Goal: Book appointment/travel/reservation

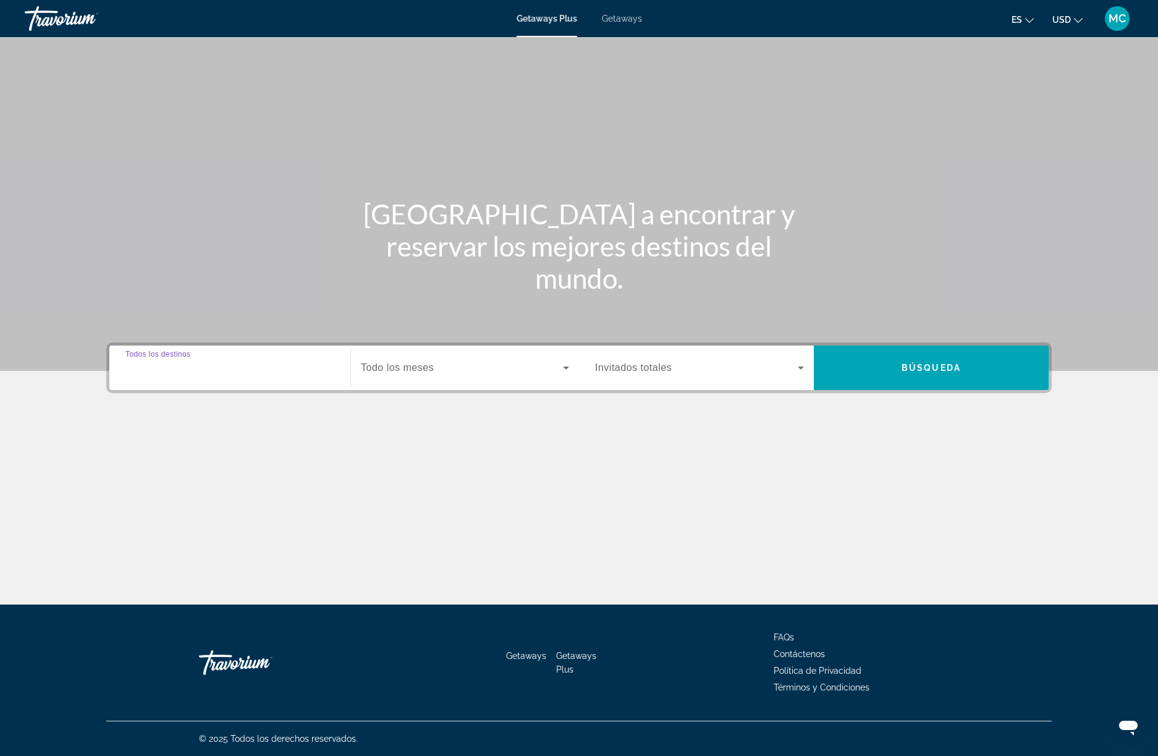
click at [269, 368] on input "Destination Todos los destinos" at bounding box center [229, 368] width 209 height 15
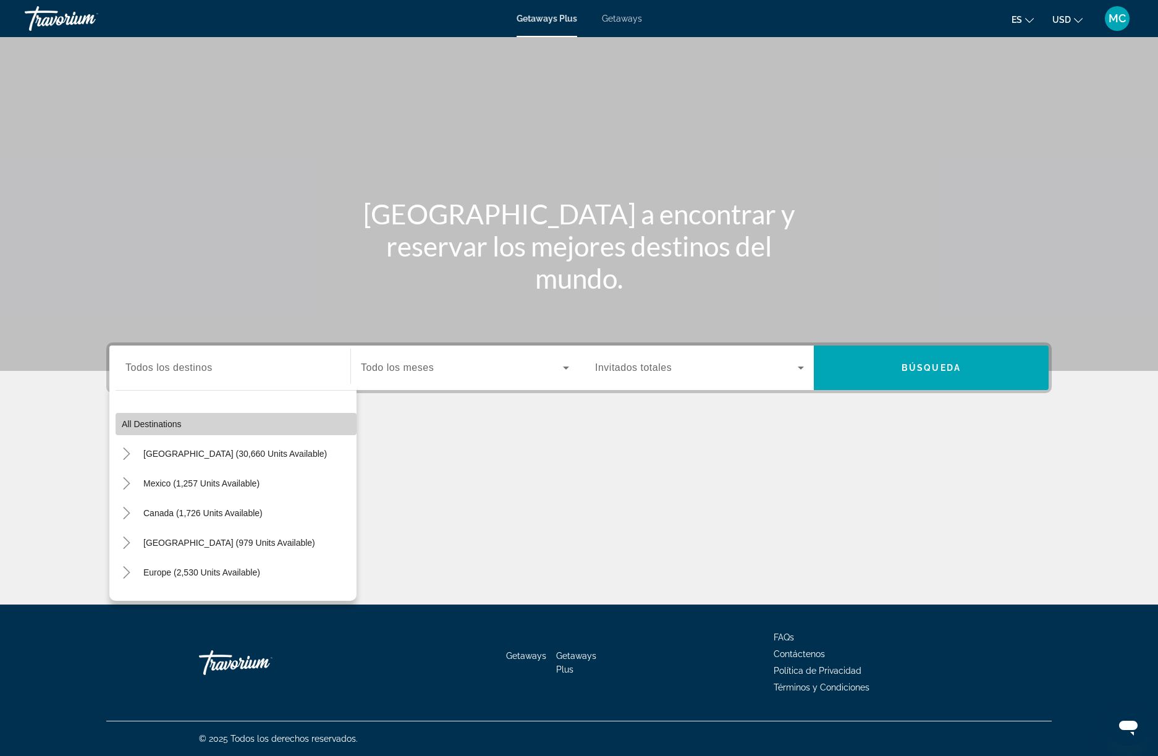
click at [169, 434] on span "Search widget" at bounding box center [236, 424] width 241 height 30
type input "**********"
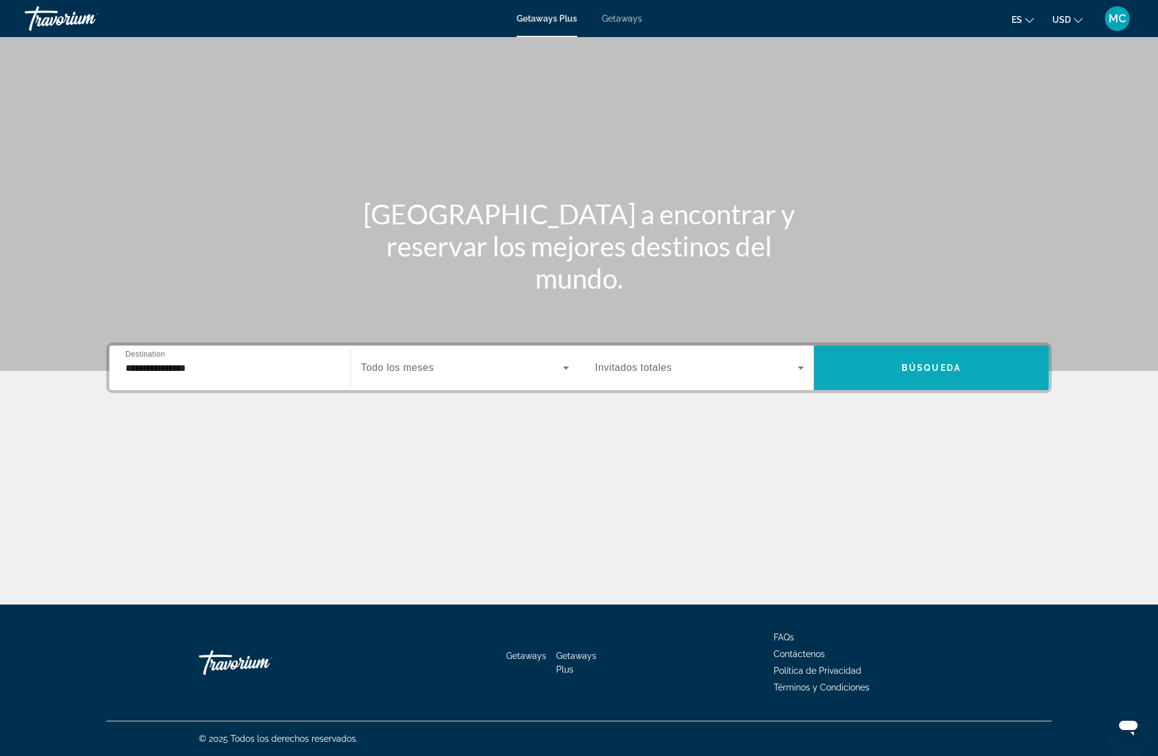
click at [921, 360] on span "Search widget" at bounding box center [931, 368] width 235 height 30
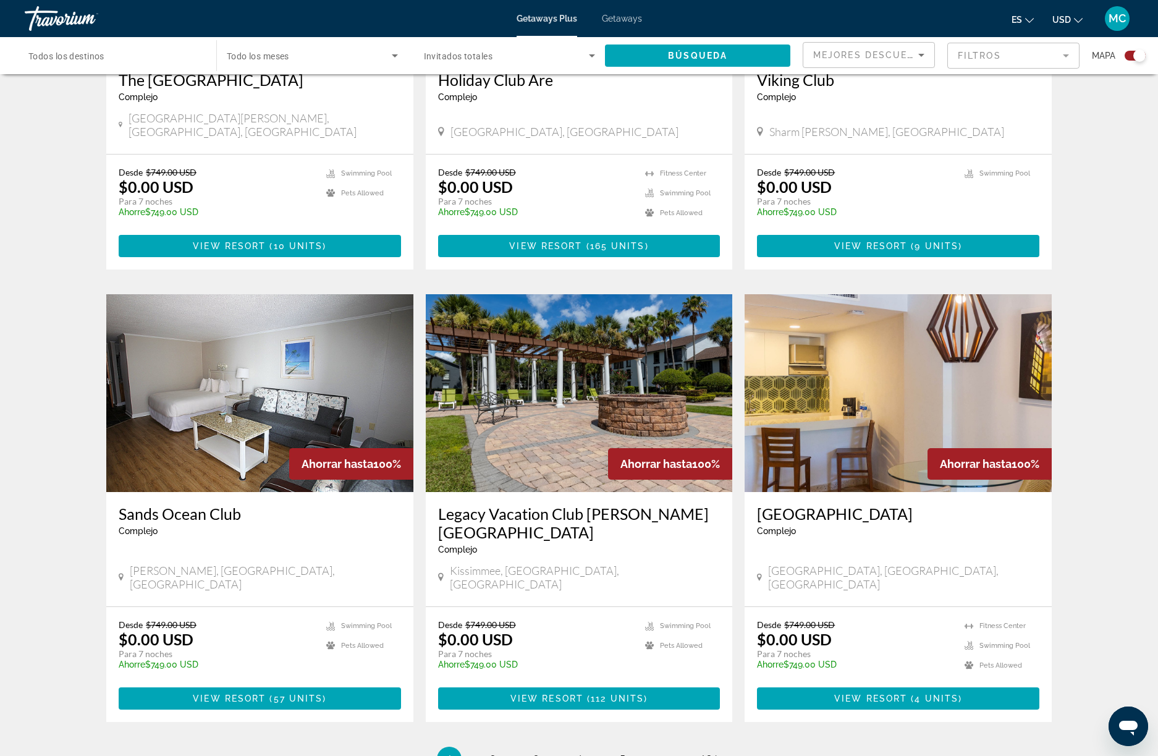
scroll to position [1638, 0]
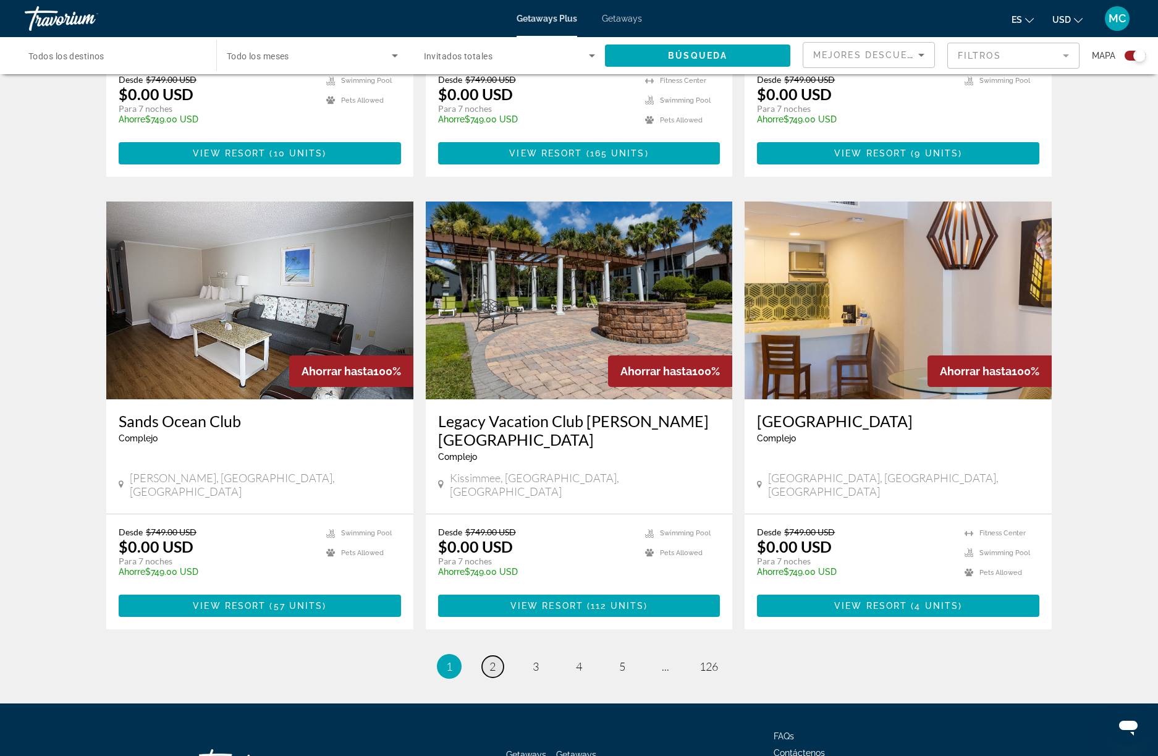
click at [493, 659] on span "2" at bounding box center [493, 666] width 6 height 14
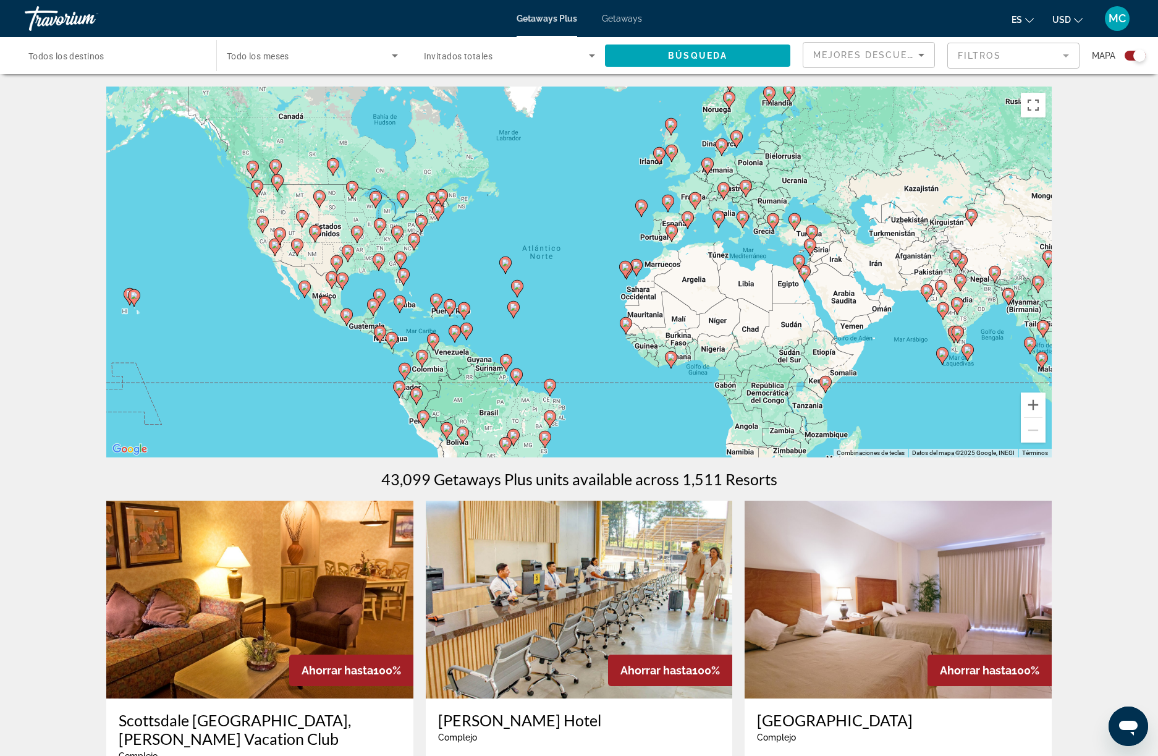
click at [631, 23] on div "Getaways Plus Getaways es English Español Français Italiano Português русский U…" at bounding box center [579, 18] width 1158 height 32
click at [1077, 16] on icon "Change currency" at bounding box center [1078, 20] width 9 height 9
click at [1054, 107] on button "EUR (€)" at bounding box center [1042, 114] width 61 height 16
click at [625, 17] on span "Getaways" at bounding box center [622, 19] width 40 height 10
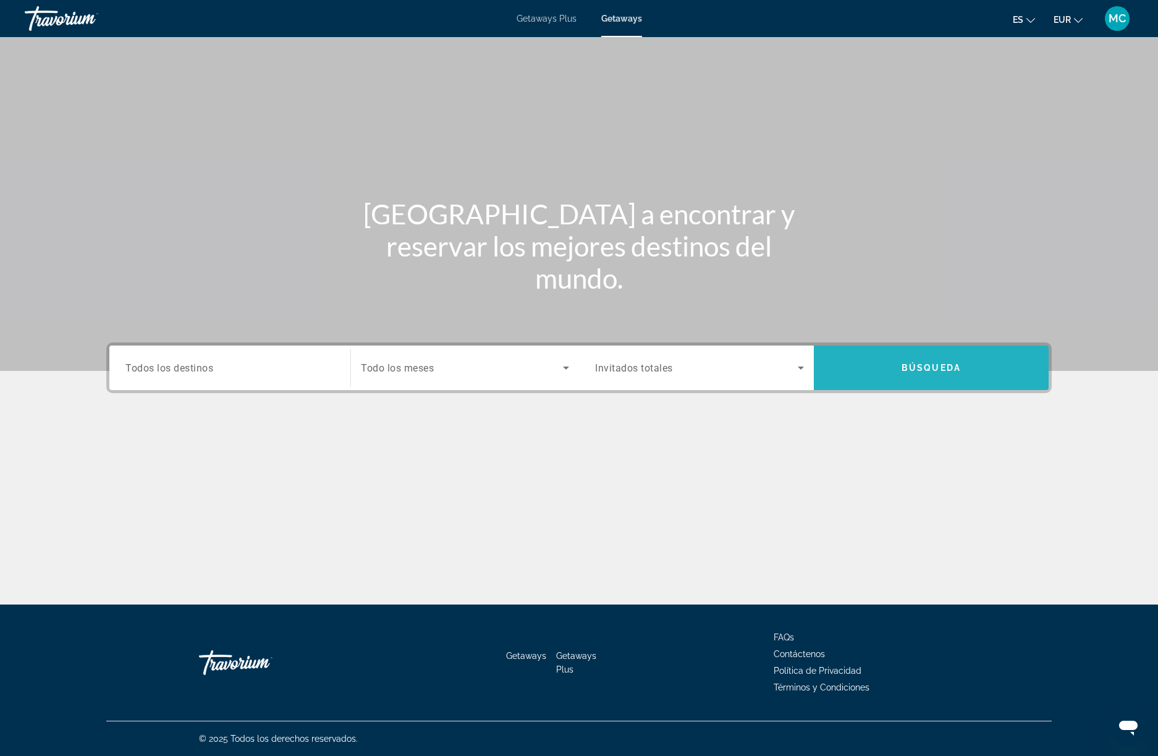
click at [879, 358] on span "Search widget" at bounding box center [931, 368] width 235 height 30
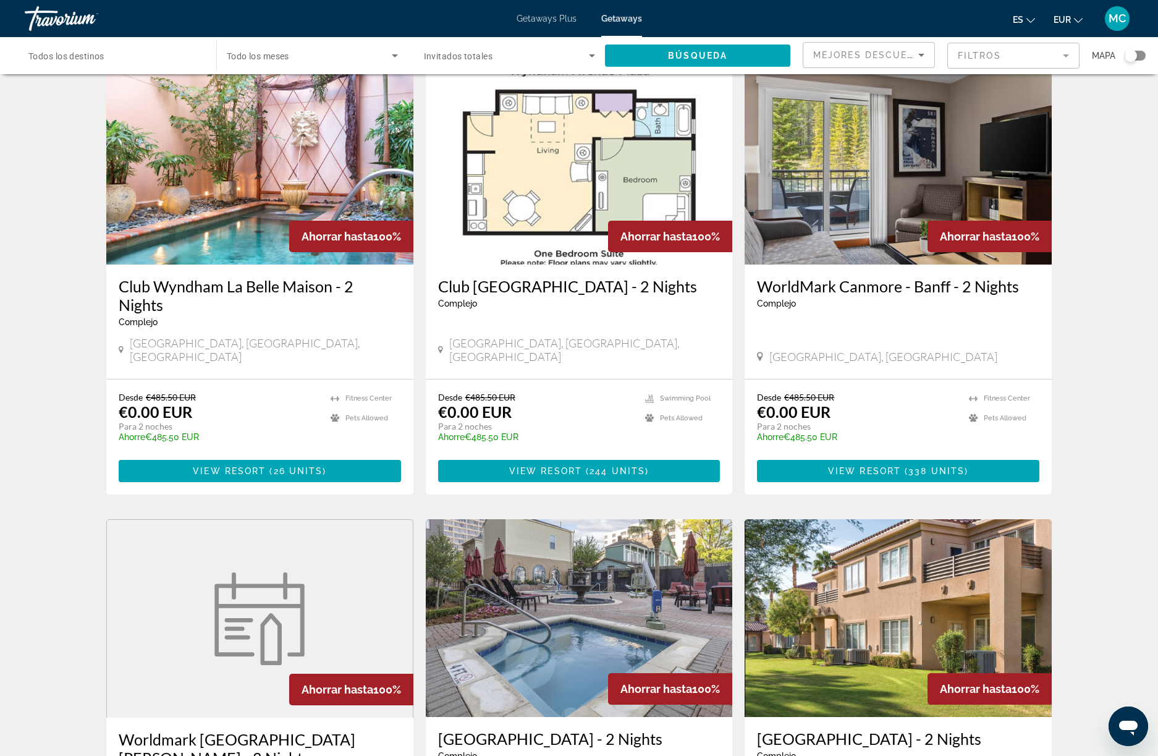
scroll to position [1263, 0]
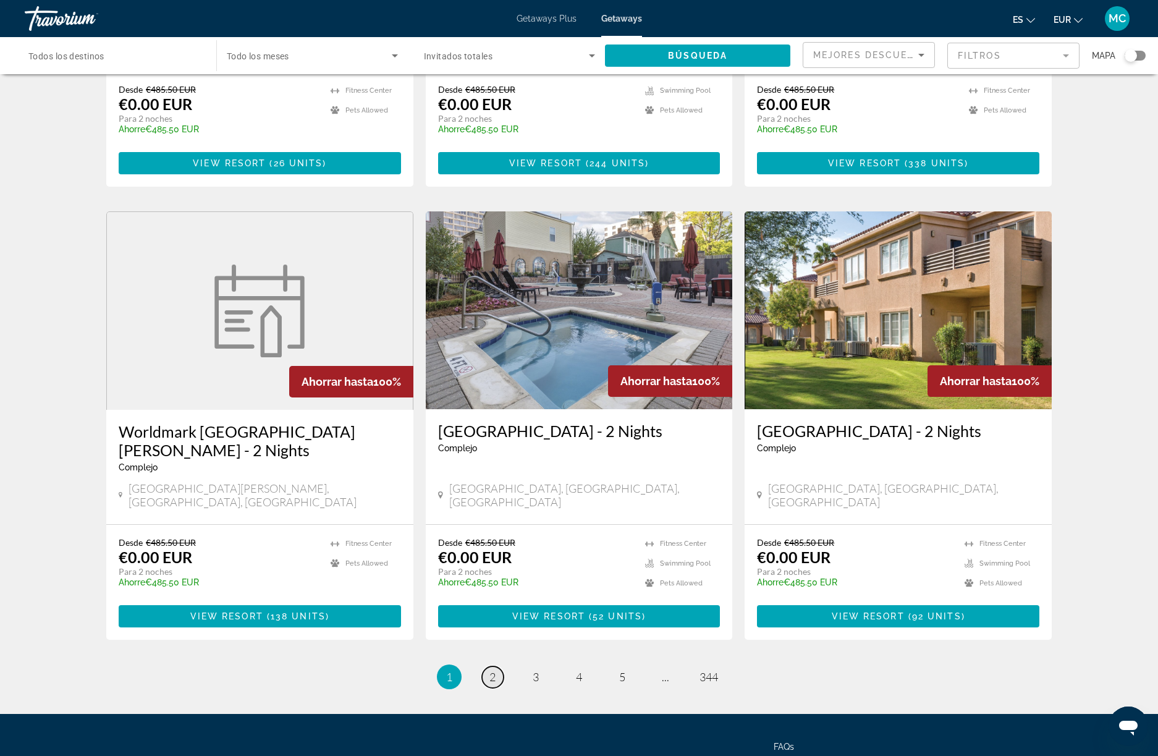
click at [488, 666] on link "page 2" at bounding box center [493, 677] width 22 height 22
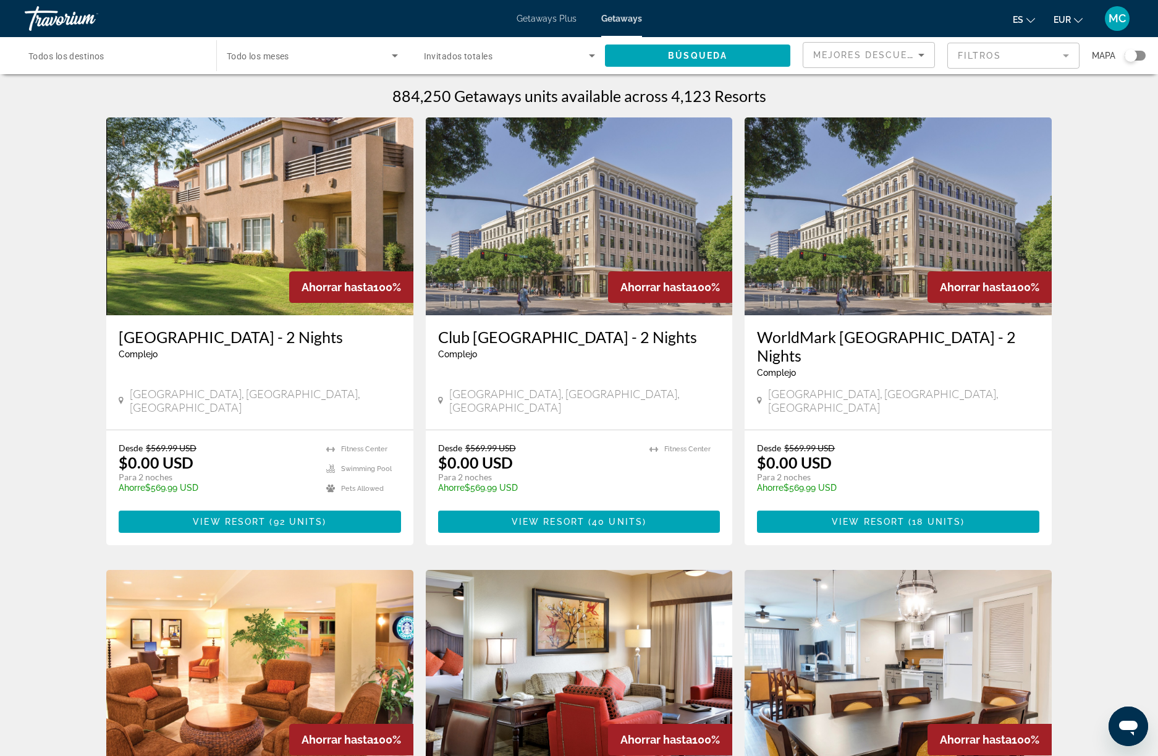
click at [184, 51] on input "Destination Todos los destinos" at bounding box center [114, 56] width 172 height 15
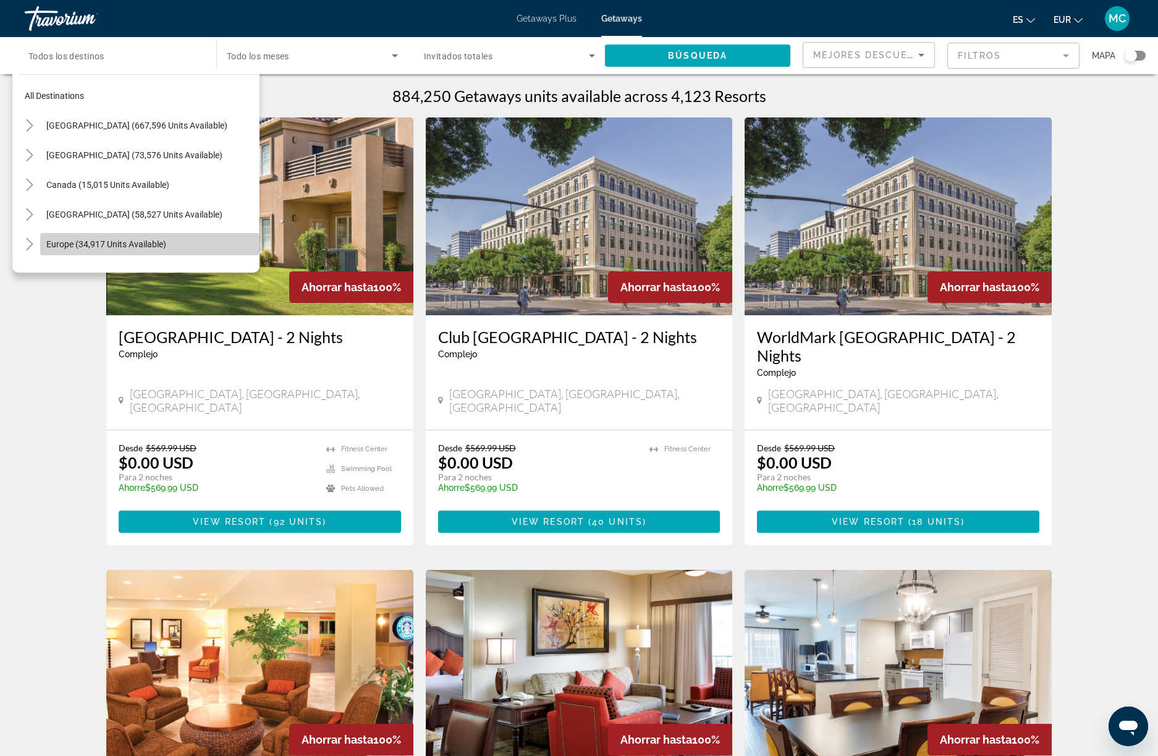
click at [81, 239] on span "Europe (34,917 units available)" at bounding box center [106, 244] width 120 height 10
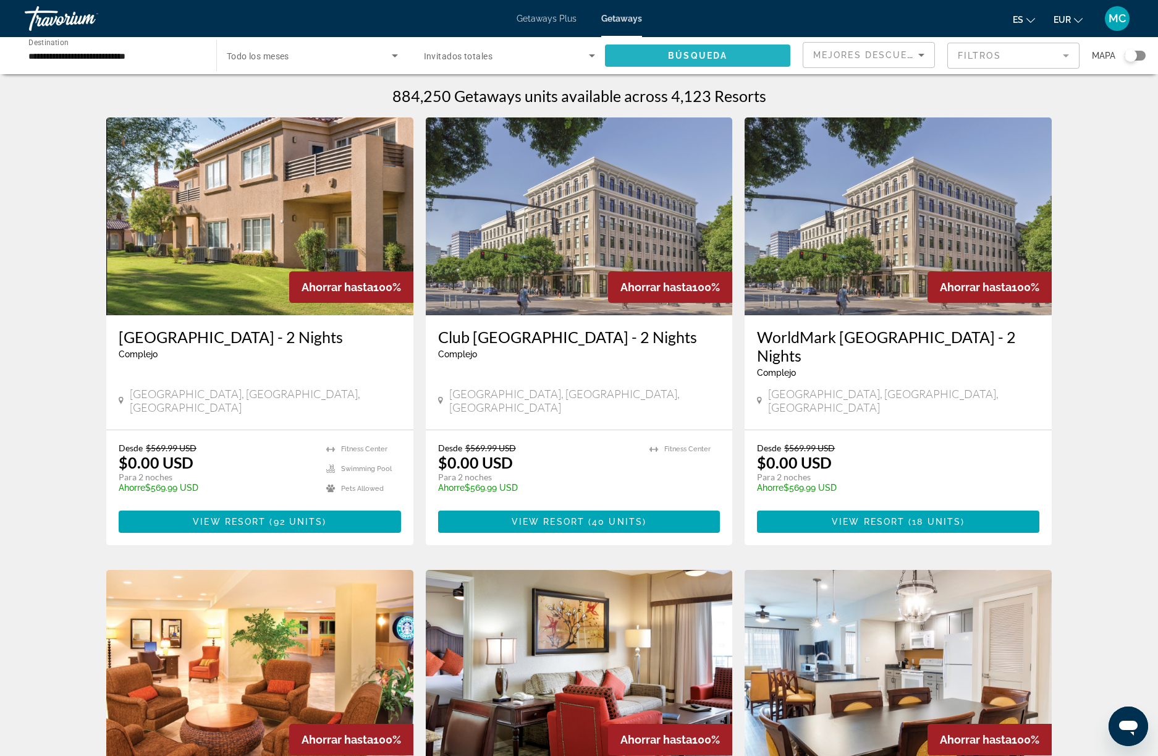
click at [673, 52] on span "Búsqueda" at bounding box center [697, 56] width 59 height 10
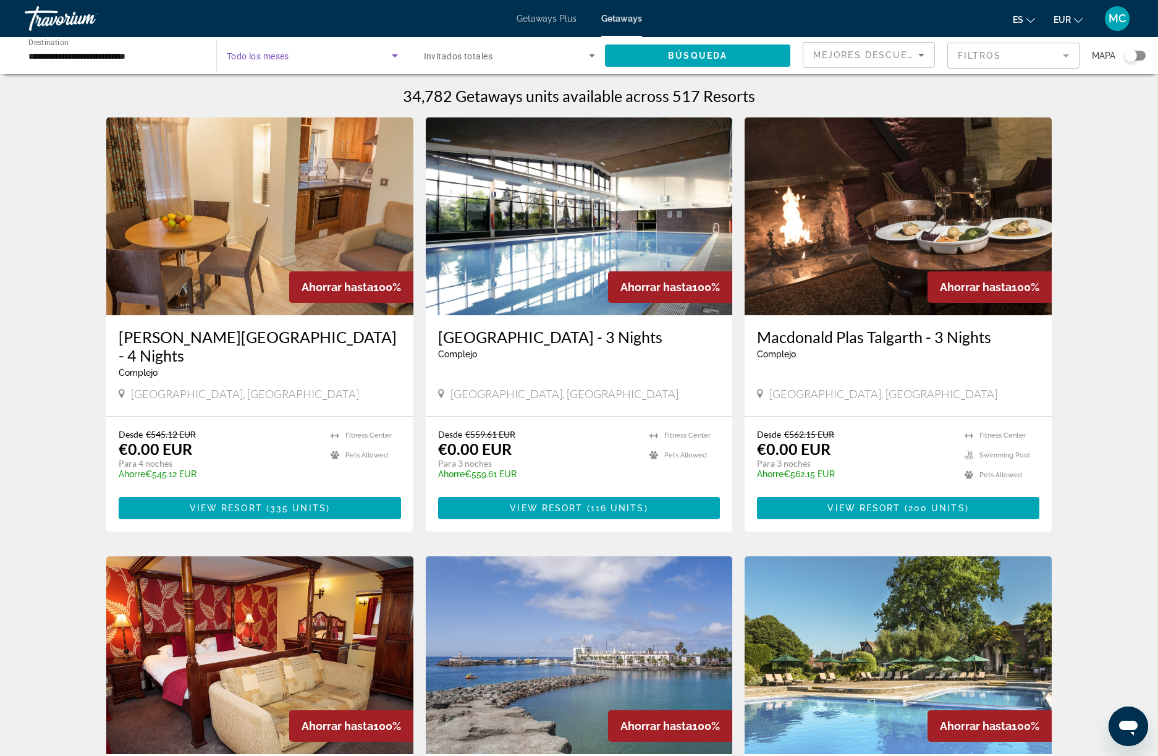
click at [330, 54] on span "Search widget" at bounding box center [309, 55] width 165 height 15
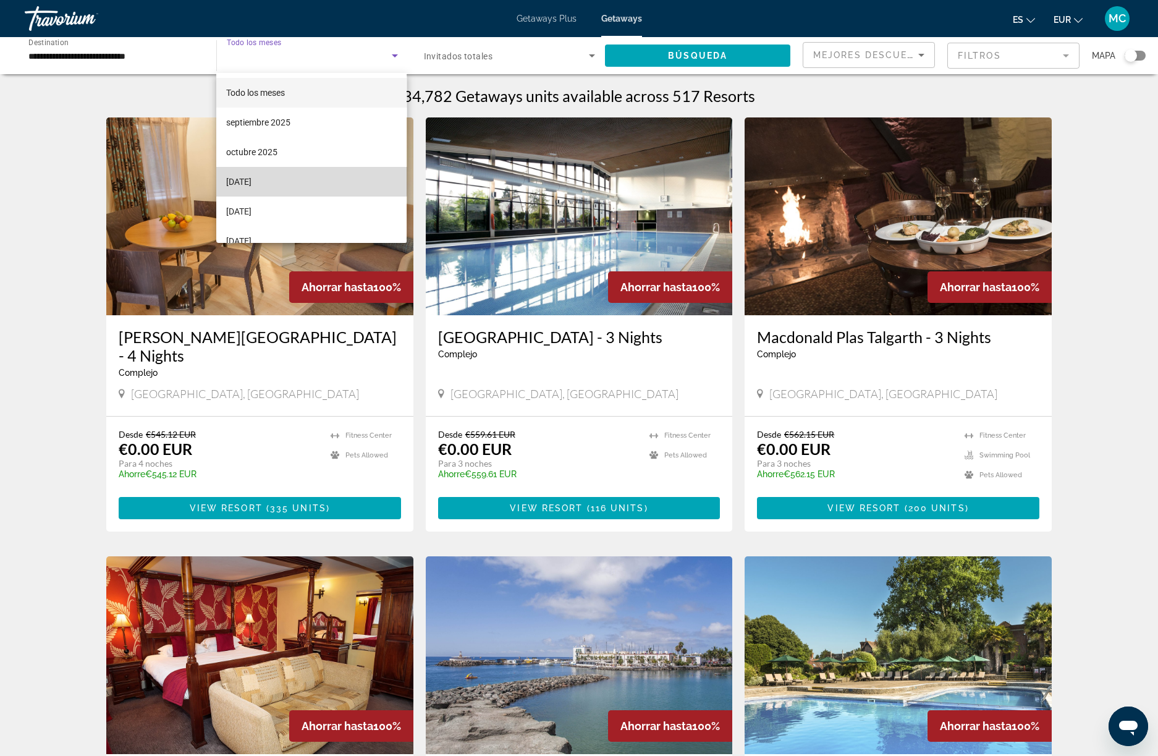
click at [284, 173] on mat-option "[DATE]" at bounding box center [311, 182] width 190 height 30
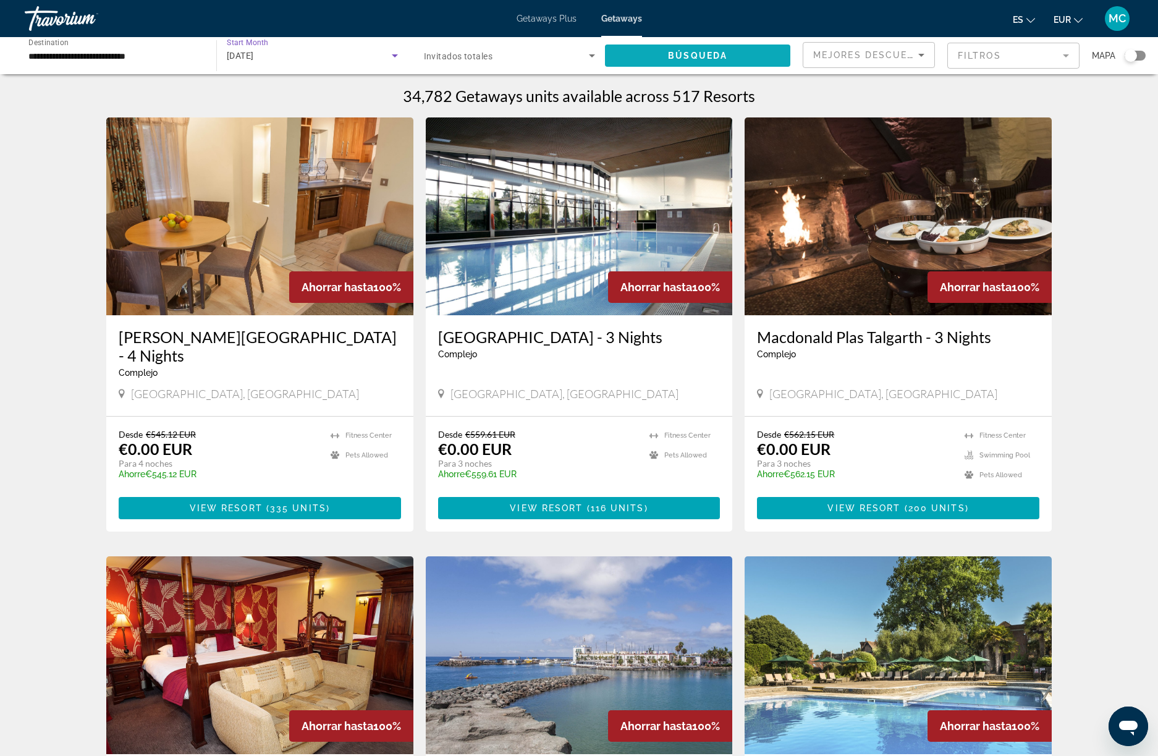
click at [684, 48] on span "Search widget" at bounding box center [697, 56] width 185 height 30
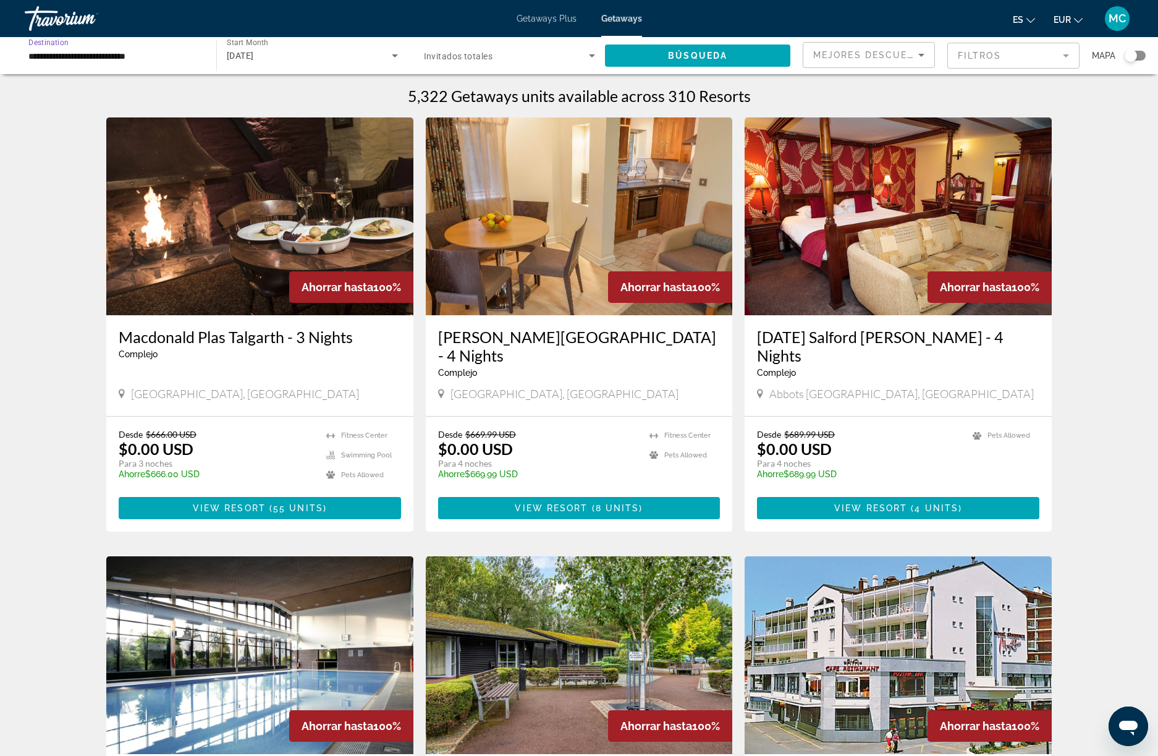
click at [116, 56] on input "**********" at bounding box center [114, 56] width 172 height 15
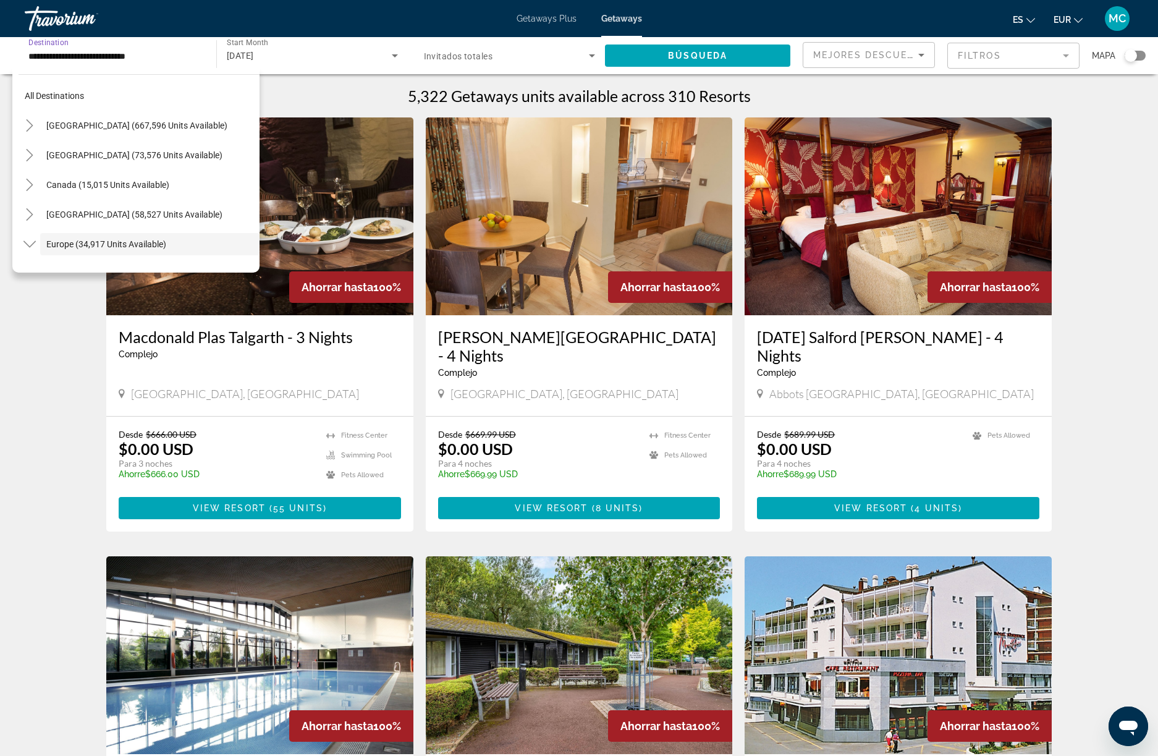
scroll to position [74, 0]
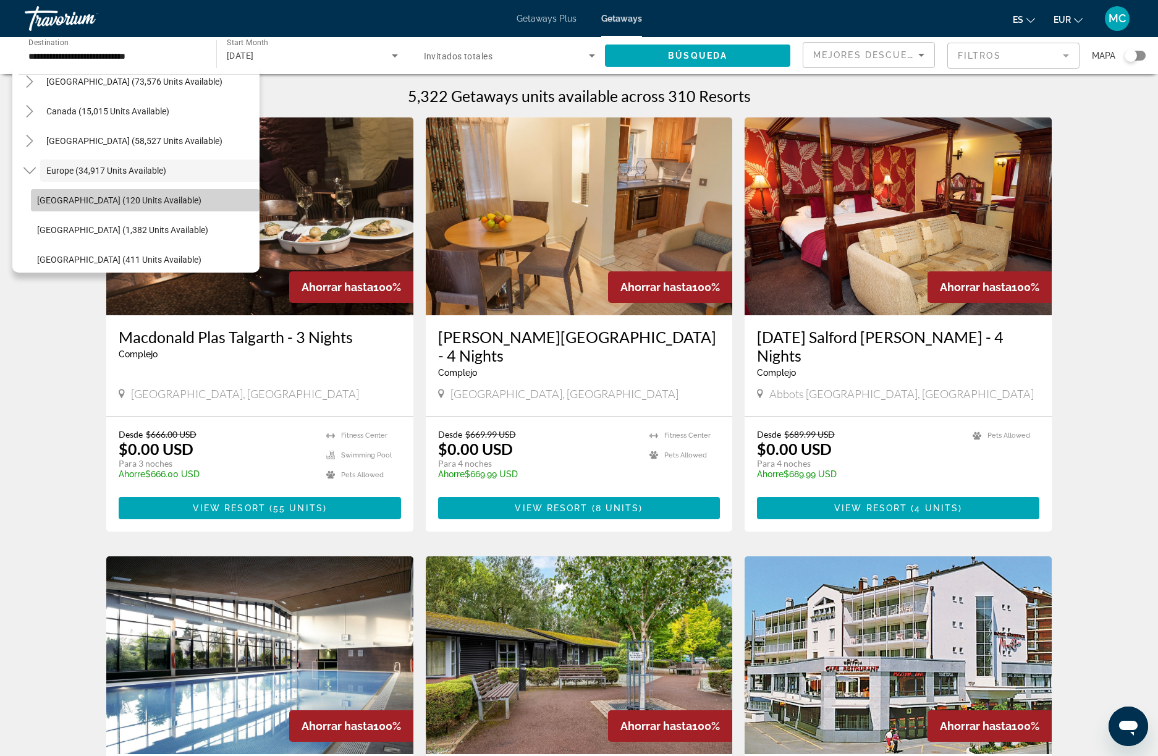
click at [106, 198] on span "[GEOGRAPHIC_DATA] (120 units available)" at bounding box center [119, 200] width 164 height 10
type input "**********"
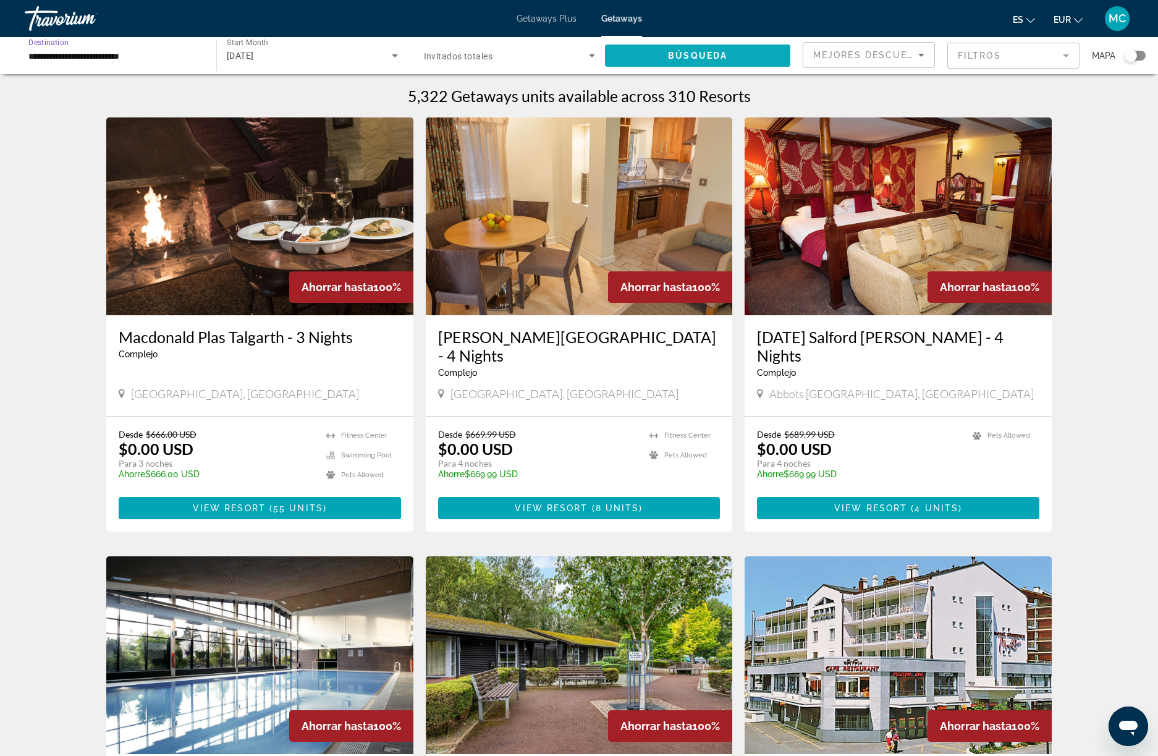
click at [677, 51] on span "Búsqueda" at bounding box center [697, 56] width 59 height 10
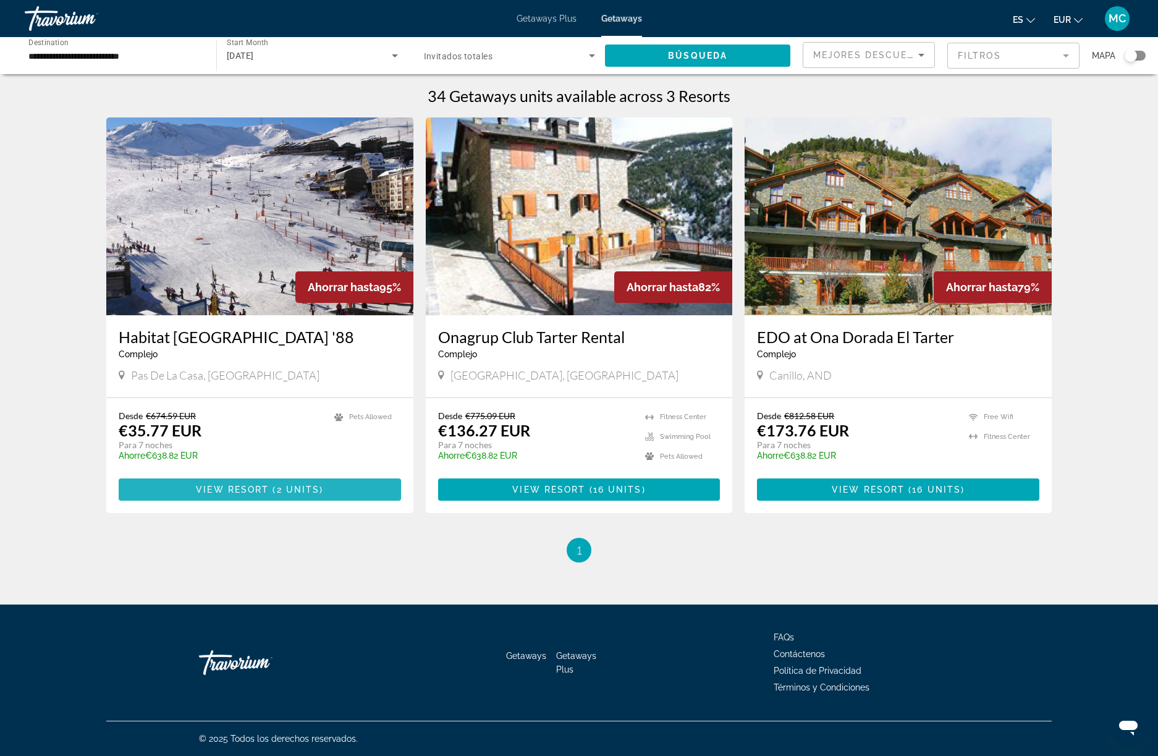
click at [252, 491] on span "View Resort" at bounding box center [232, 490] width 73 height 10
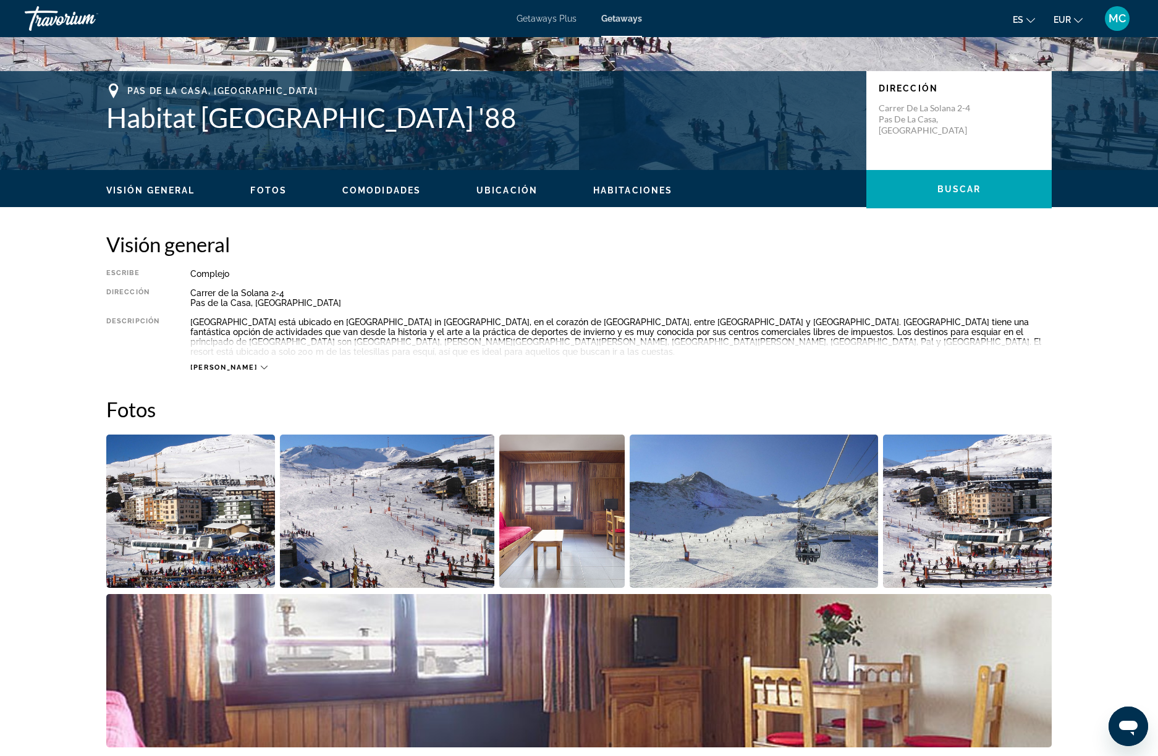
scroll to position [321, 0]
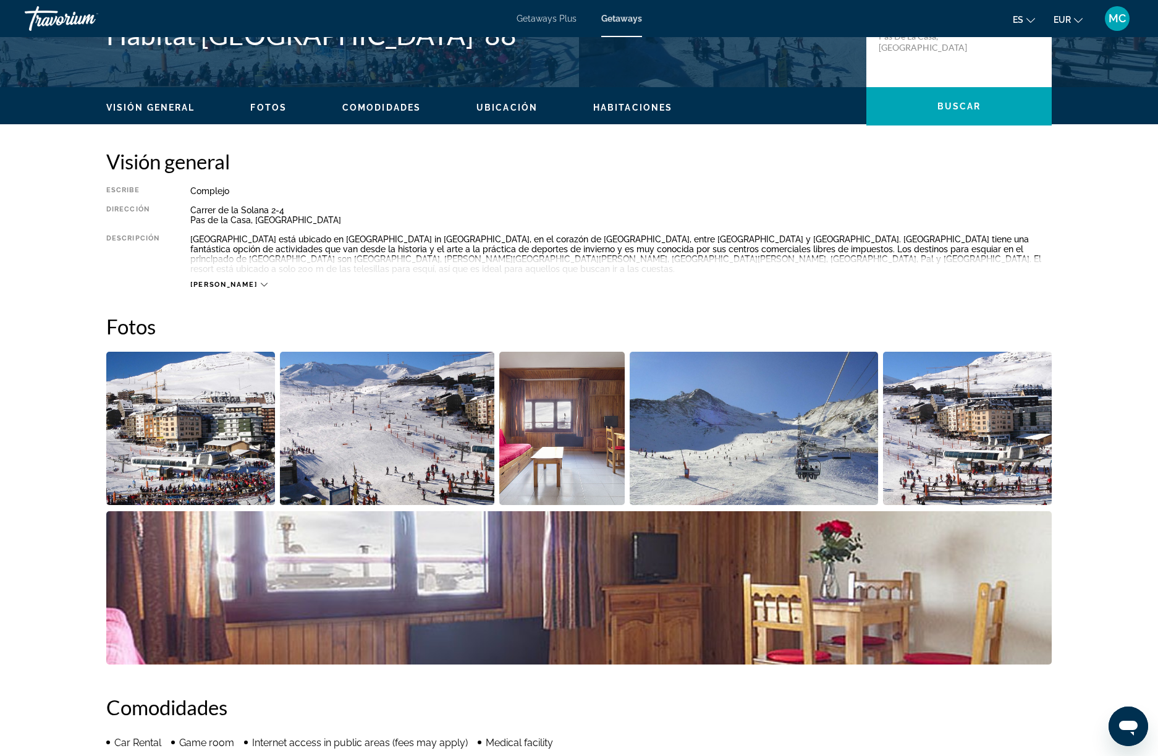
click at [580, 452] on img "Open full-screen image slider" at bounding box center [561, 428] width 125 height 153
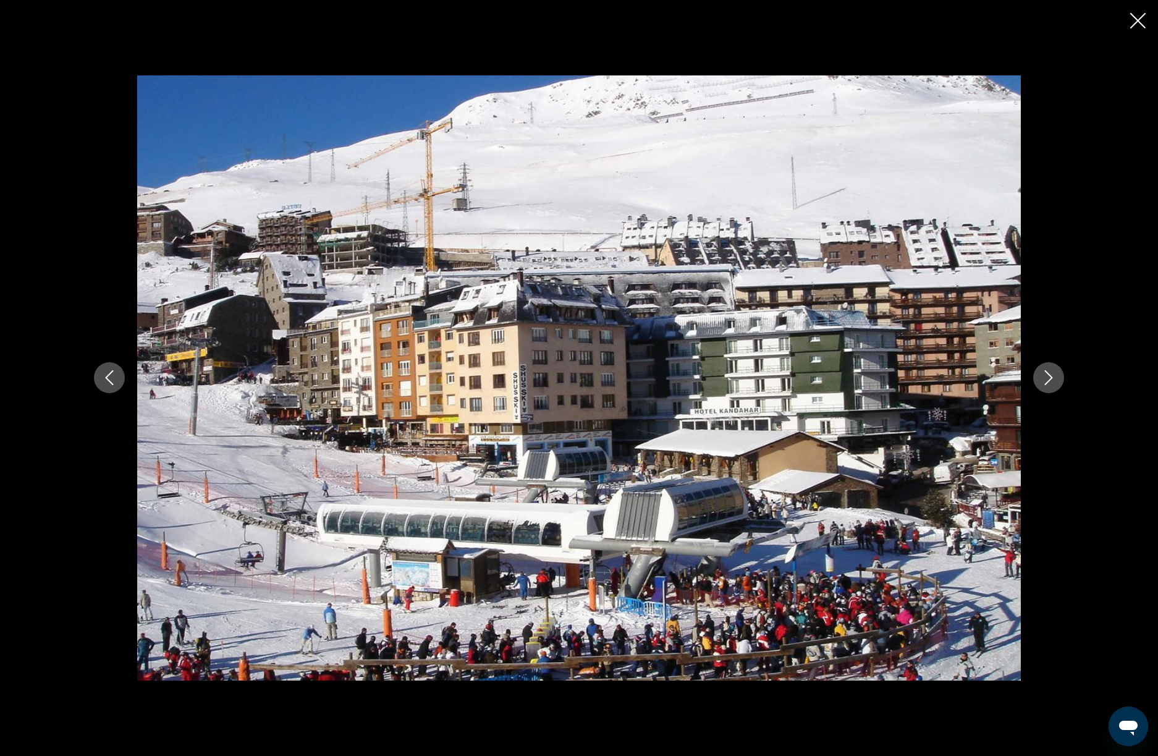
click at [1051, 376] on icon "Next image" at bounding box center [1048, 377] width 15 height 15
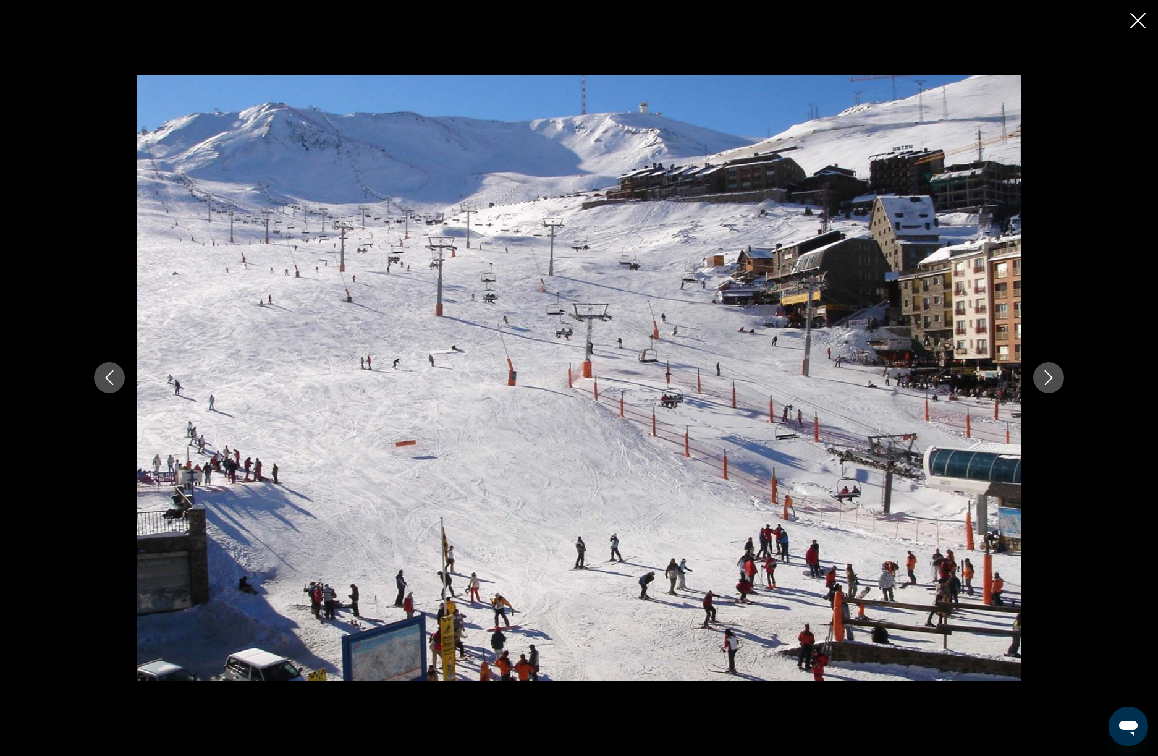
click at [1051, 376] on icon "Next image" at bounding box center [1048, 377] width 15 height 15
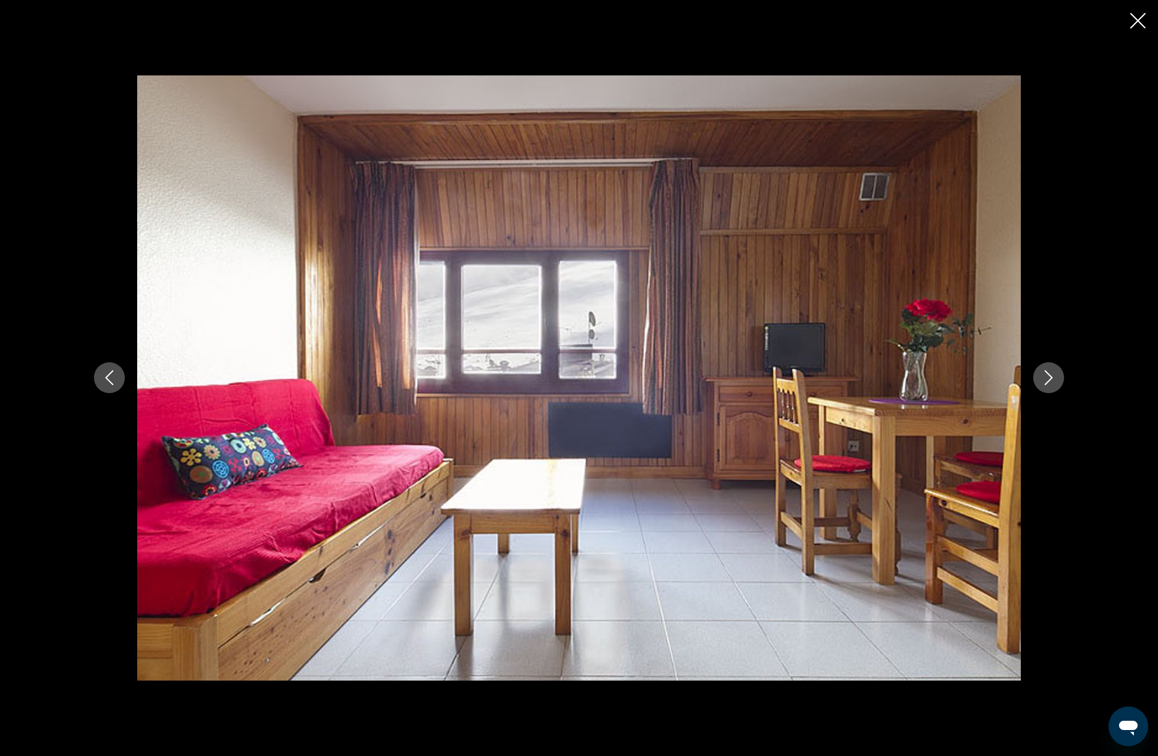
click at [1051, 376] on icon "Next image" at bounding box center [1048, 377] width 15 height 15
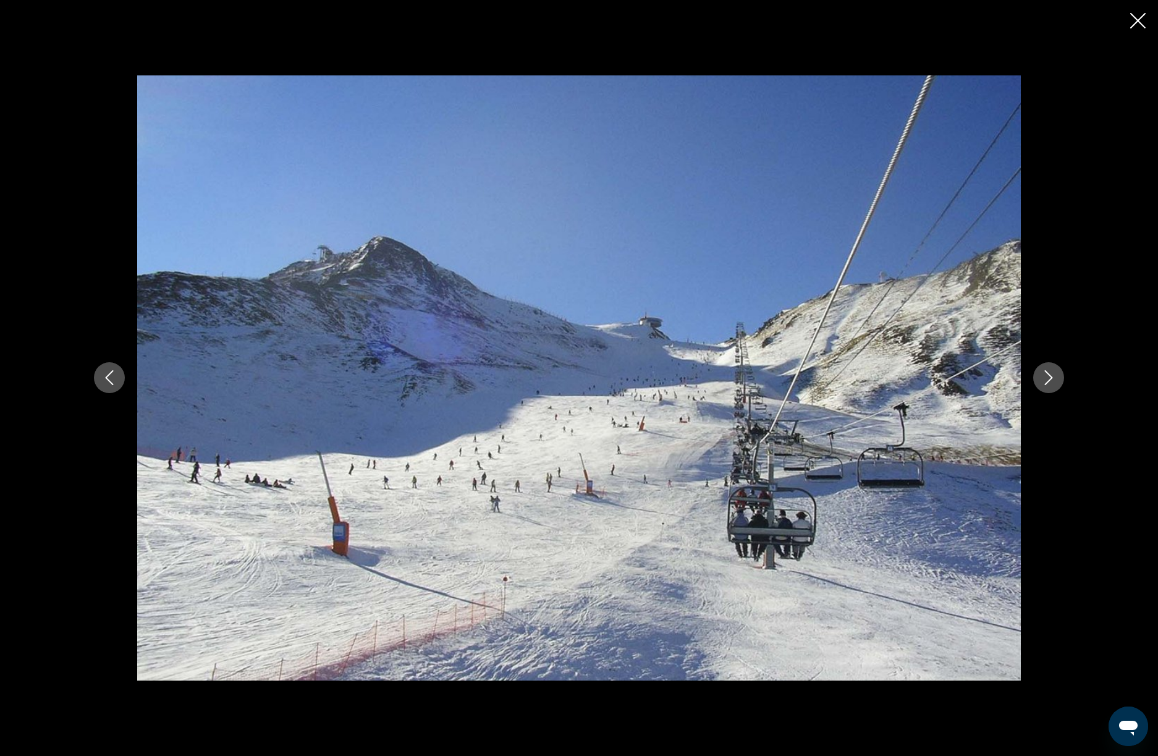
click at [1051, 376] on icon "Next image" at bounding box center [1048, 377] width 15 height 15
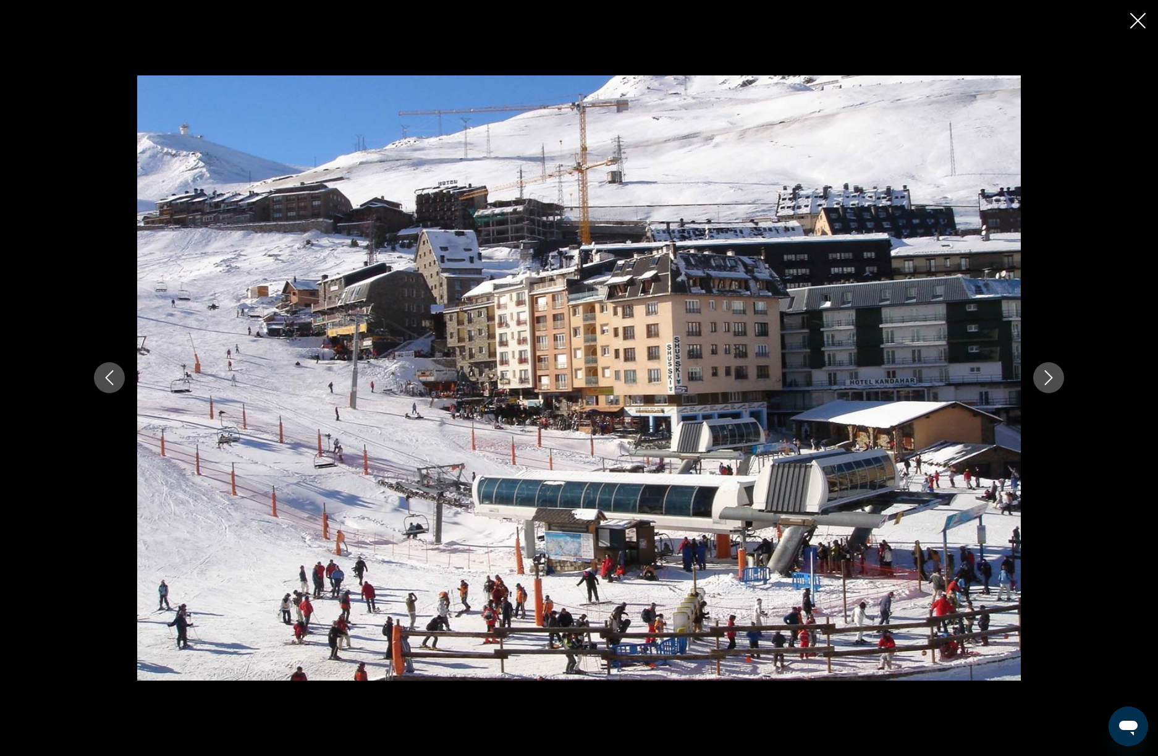
click at [1051, 376] on icon "Next image" at bounding box center [1048, 377] width 15 height 15
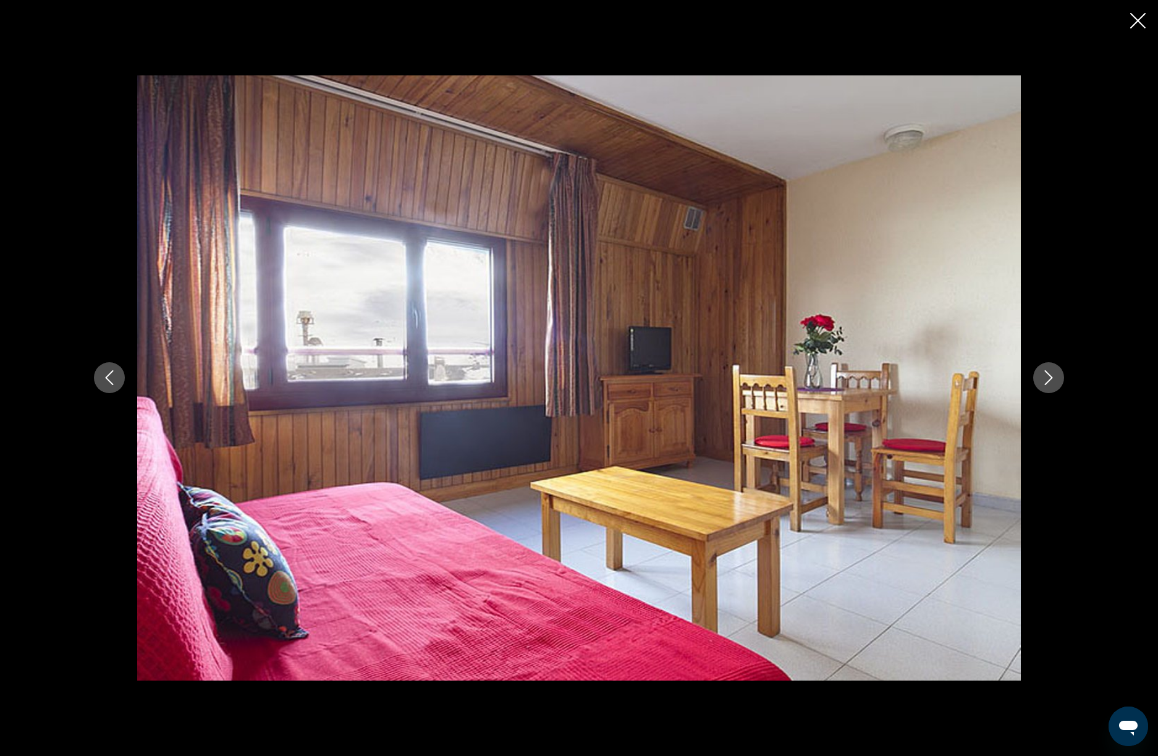
click at [1051, 376] on icon "Next image" at bounding box center [1048, 377] width 15 height 15
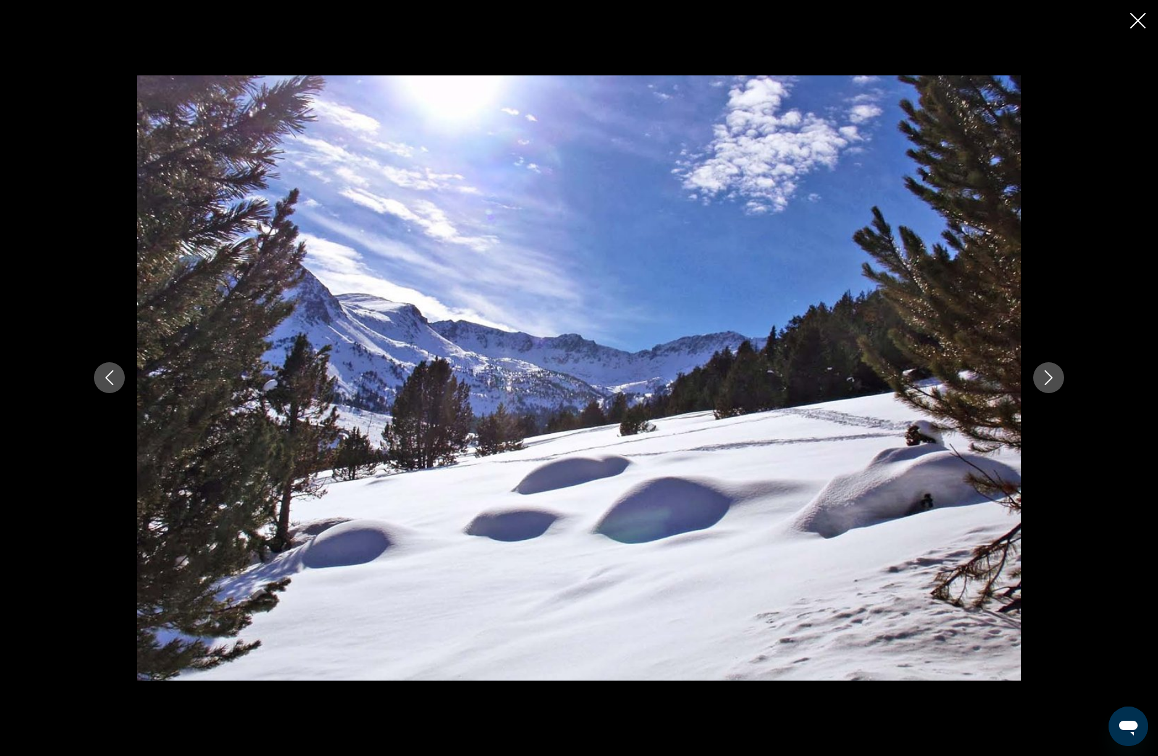
click at [1051, 376] on icon "Next image" at bounding box center [1048, 377] width 15 height 15
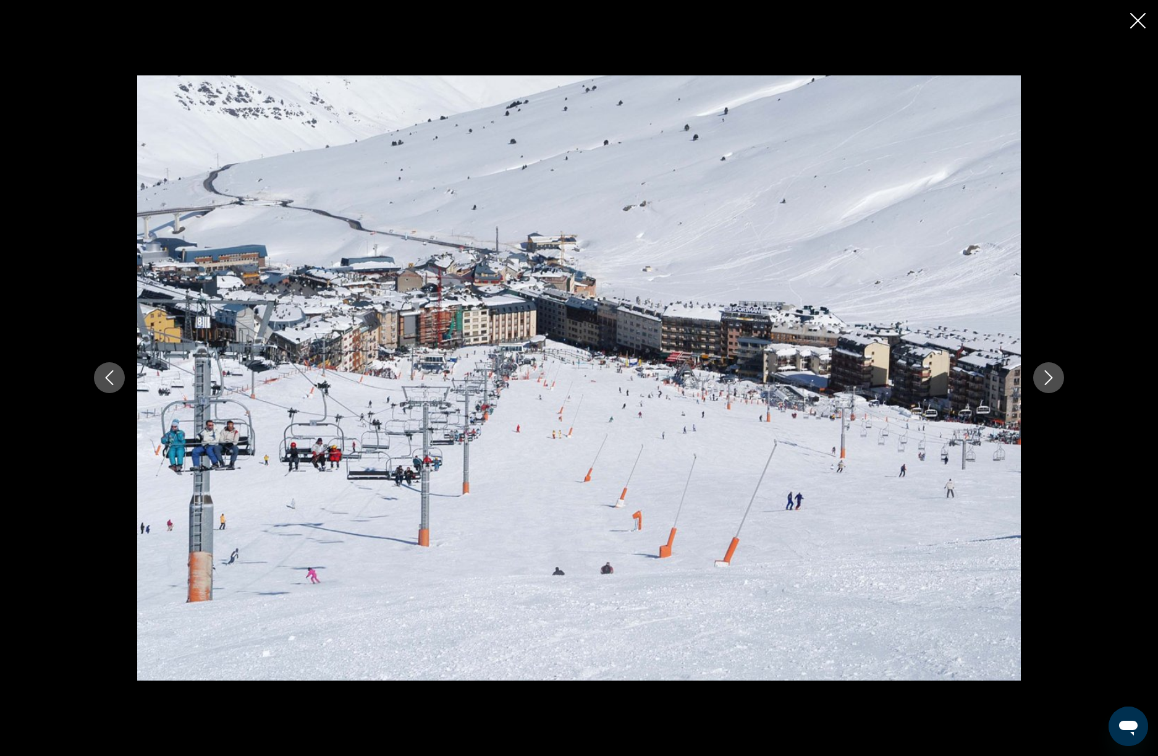
click at [1051, 376] on icon "Next image" at bounding box center [1048, 377] width 15 height 15
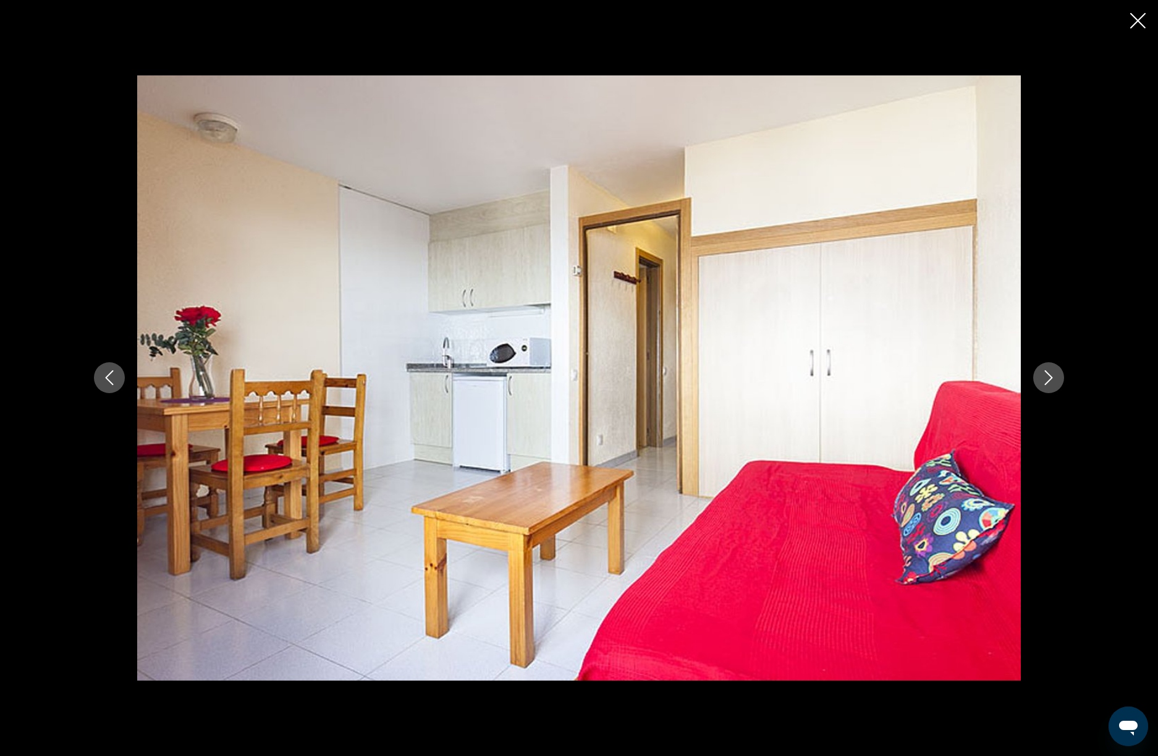
click at [1051, 376] on icon "Next image" at bounding box center [1048, 377] width 15 height 15
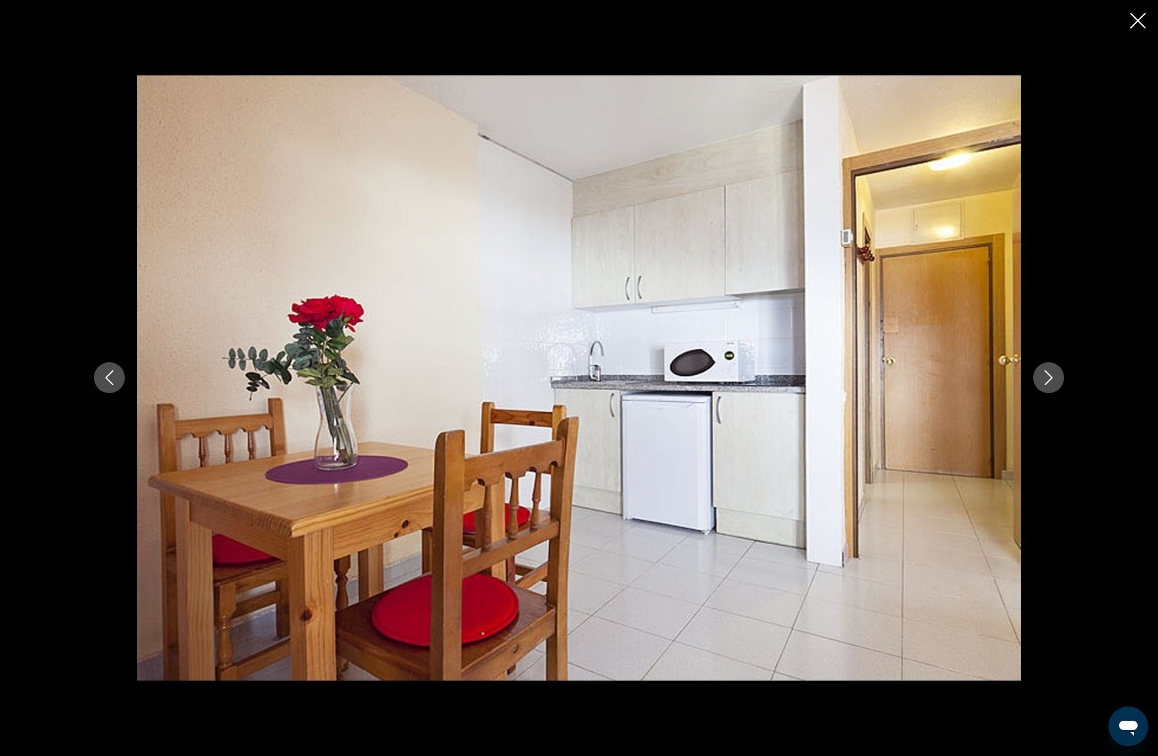
click at [1051, 376] on icon "Next image" at bounding box center [1048, 377] width 15 height 15
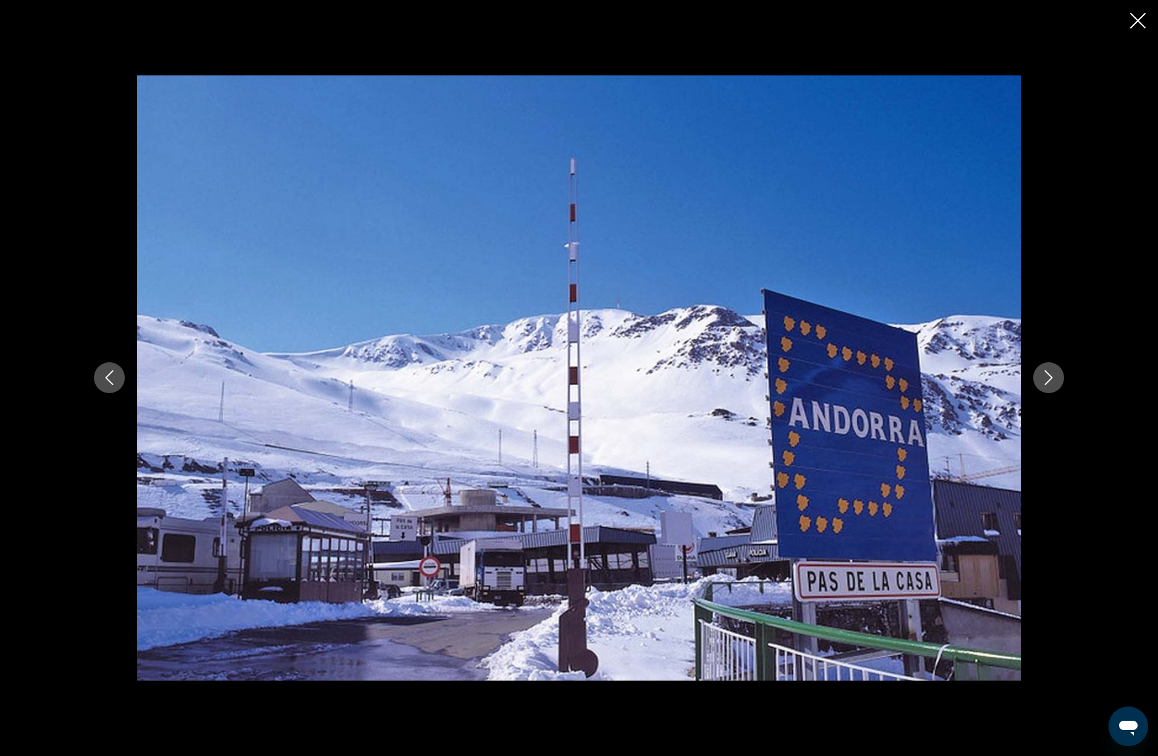
click at [1051, 376] on icon "Next image" at bounding box center [1048, 377] width 15 height 15
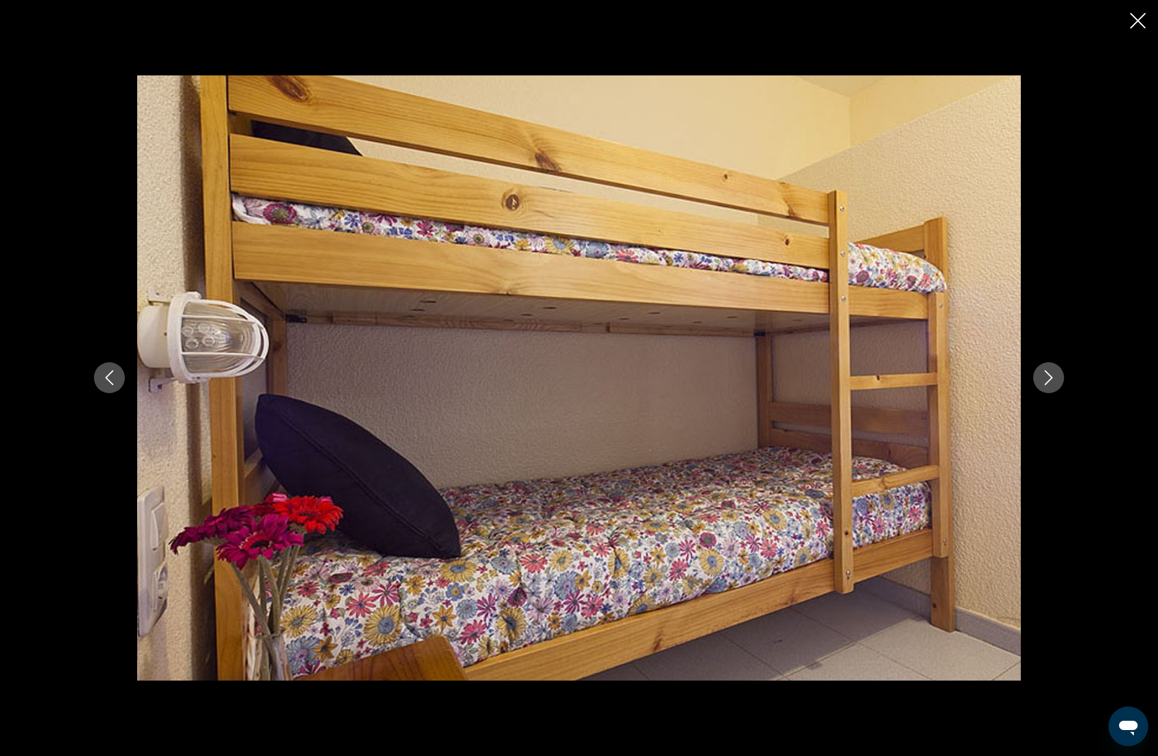
click at [1051, 376] on icon "Next image" at bounding box center [1048, 377] width 15 height 15
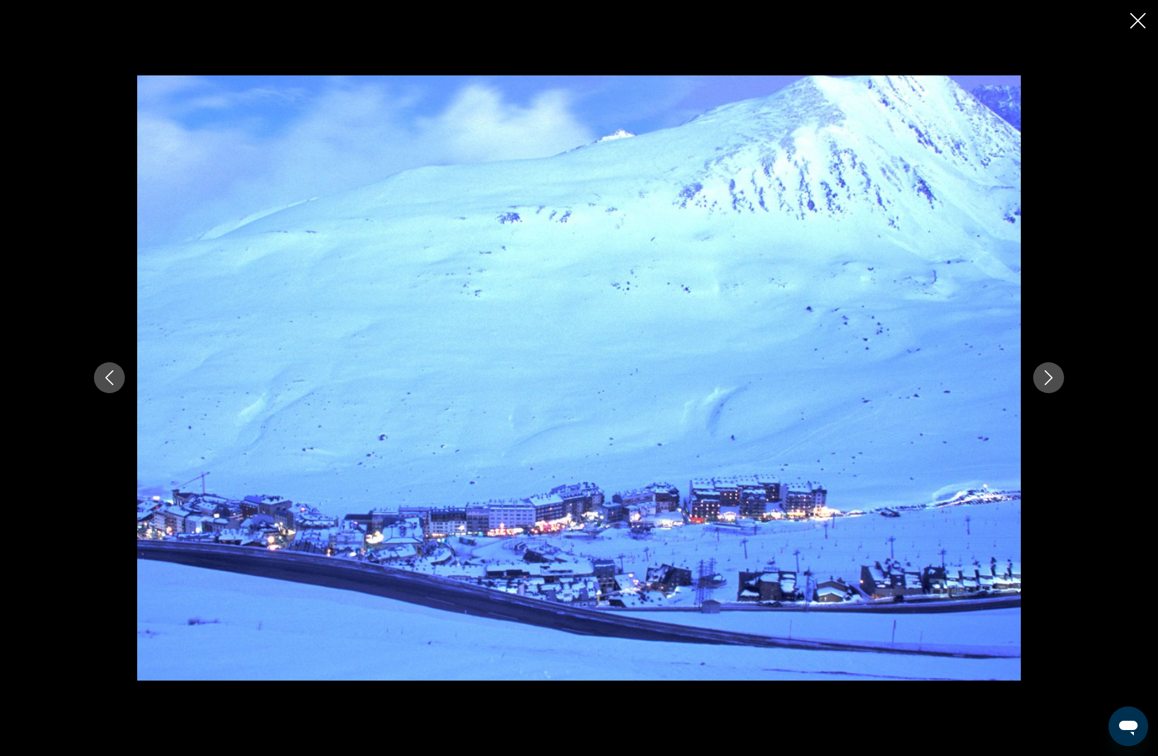
click at [1051, 376] on icon "Next image" at bounding box center [1048, 377] width 15 height 15
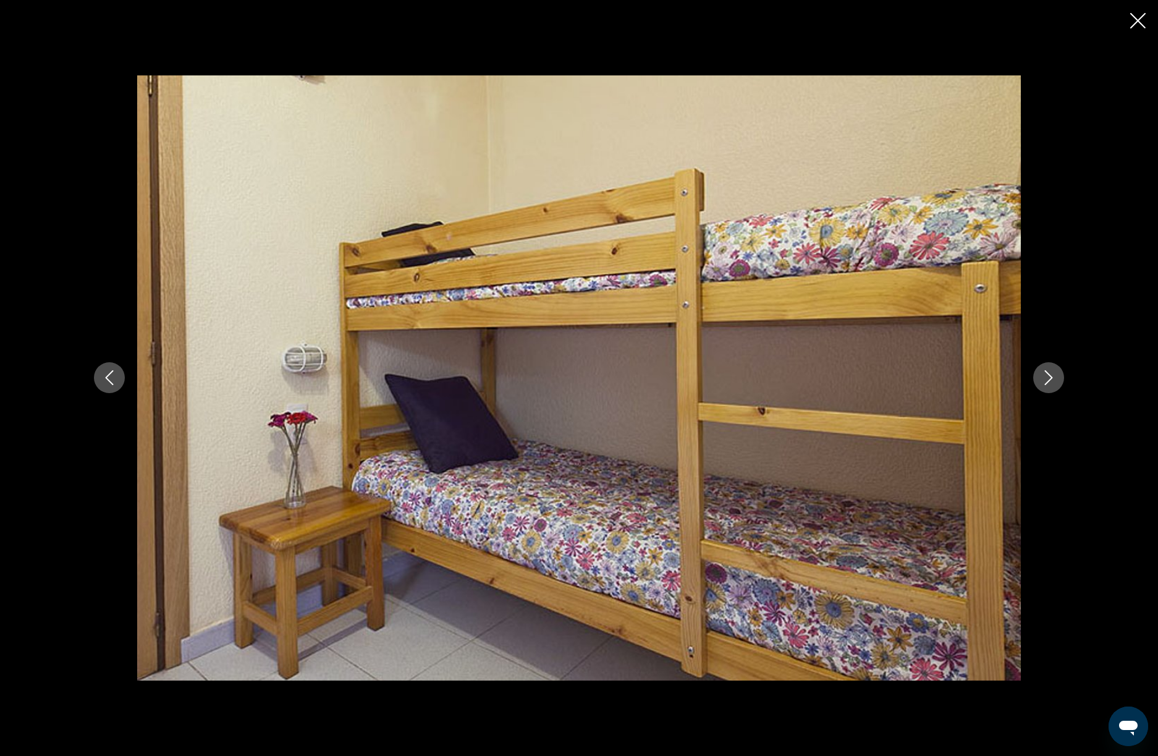
click at [1051, 376] on icon "Next image" at bounding box center [1048, 377] width 15 height 15
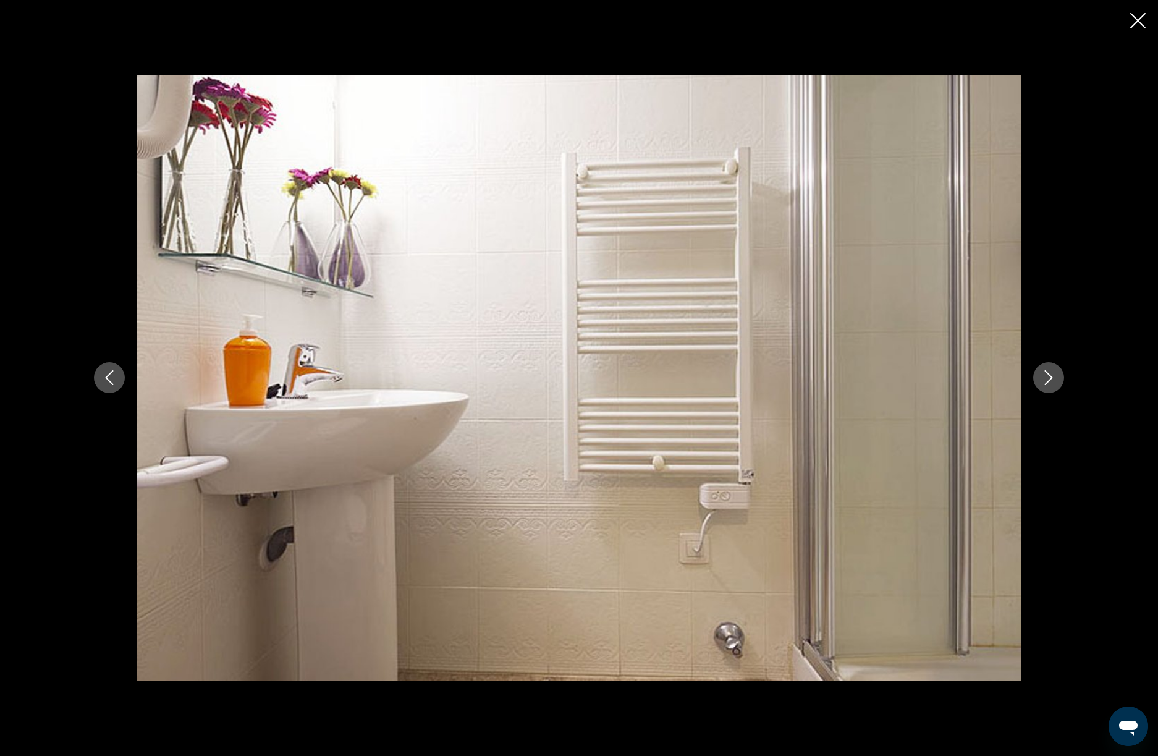
click at [1051, 376] on icon "Next image" at bounding box center [1048, 377] width 15 height 15
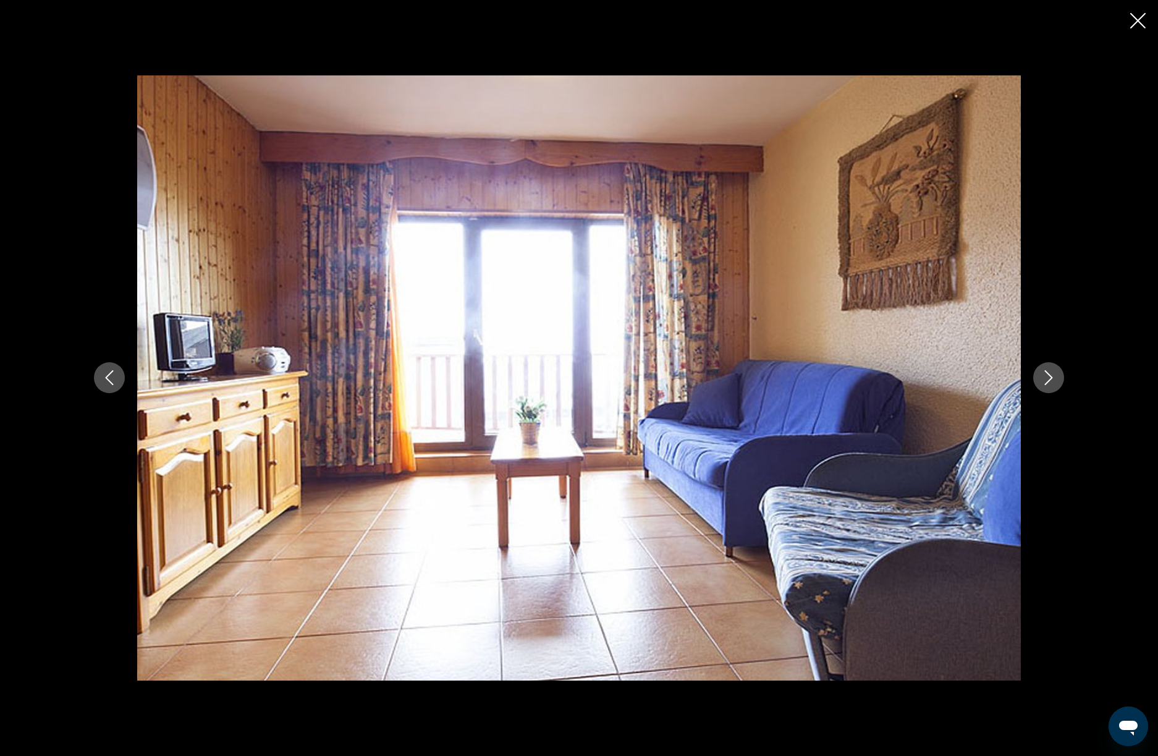
click at [1051, 376] on icon "Next image" at bounding box center [1048, 377] width 15 height 15
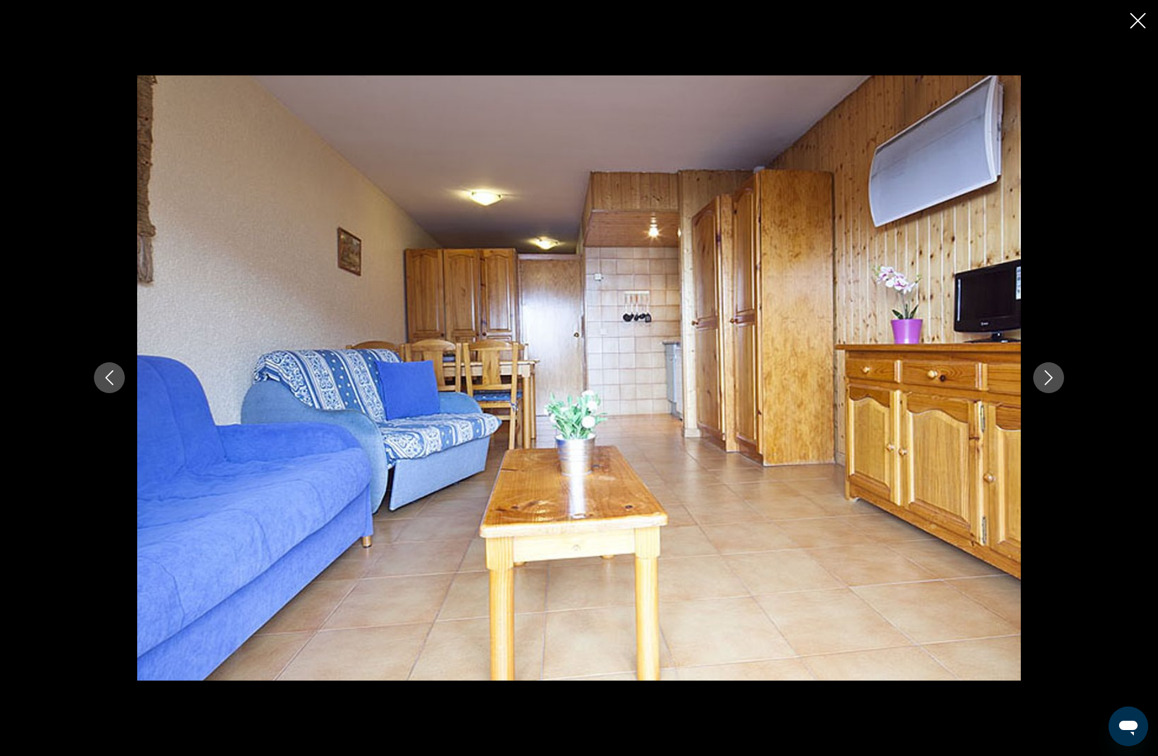
click at [1051, 376] on icon "Next image" at bounding box center [1048, 377] width 15 height 15
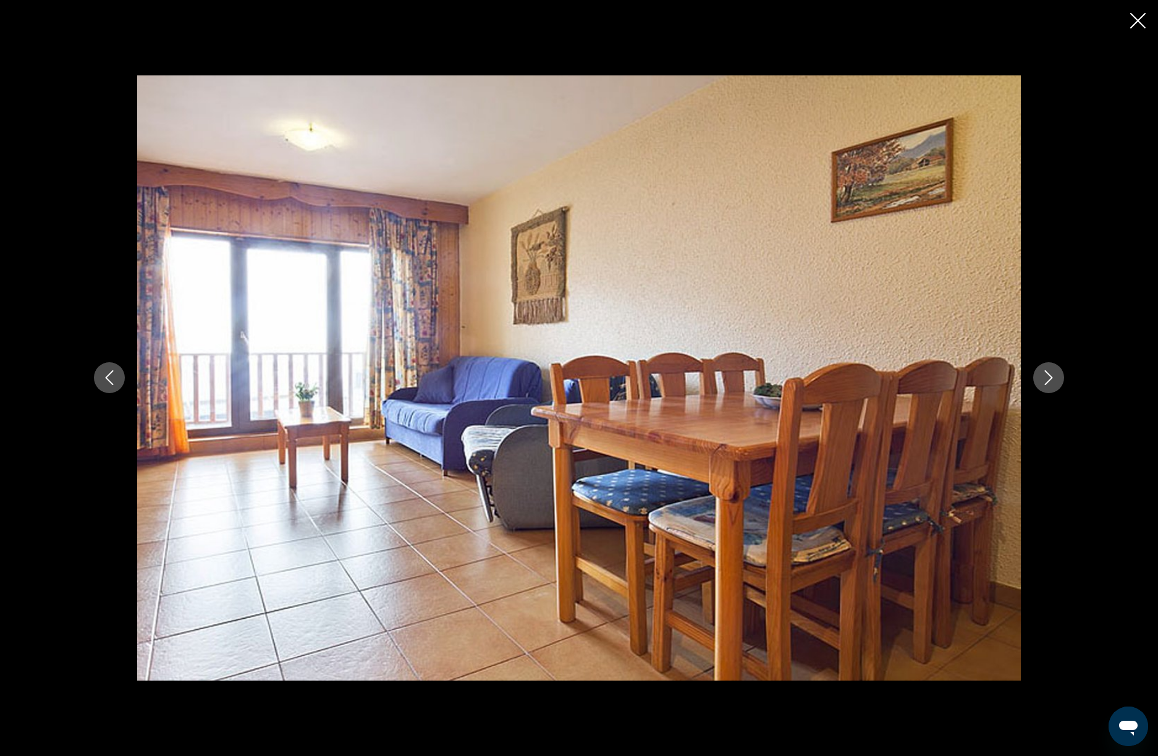
click at [1051, 376] on icon "Next image" at bounding box center [1048, 377] width 15 height 15
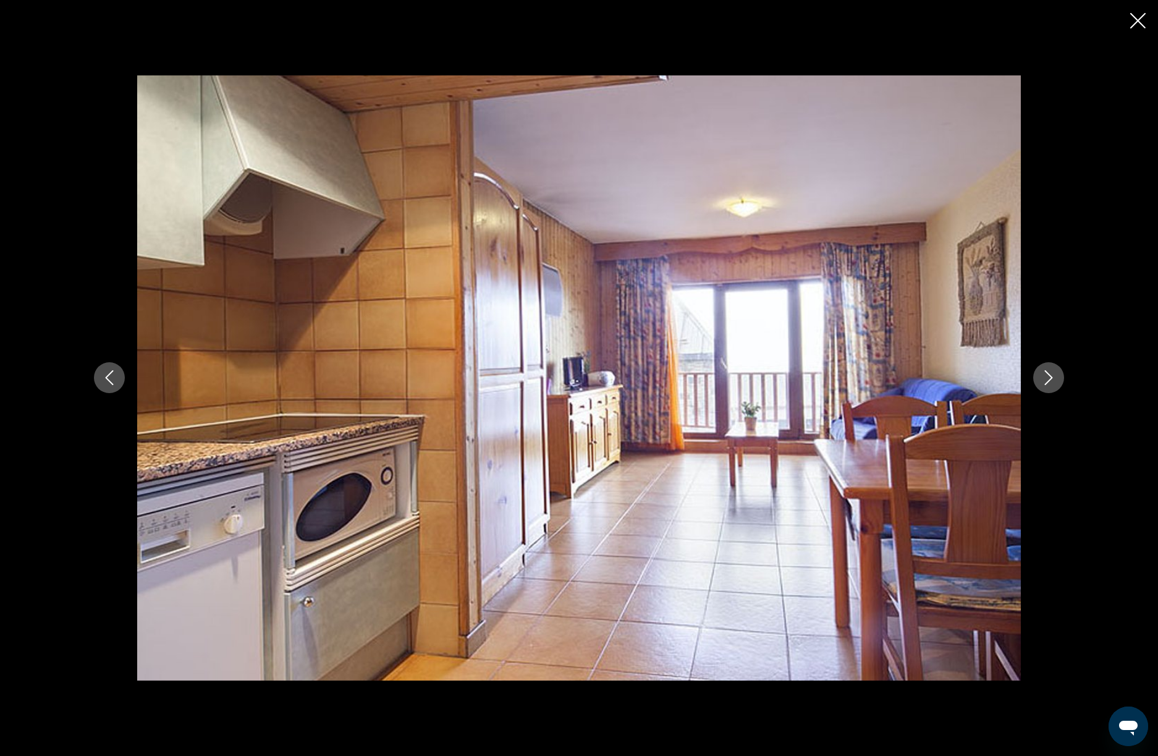
click at [1137, 27] on icon "Close slideshow" at bounding box center [1137, 20] width 15 height 15
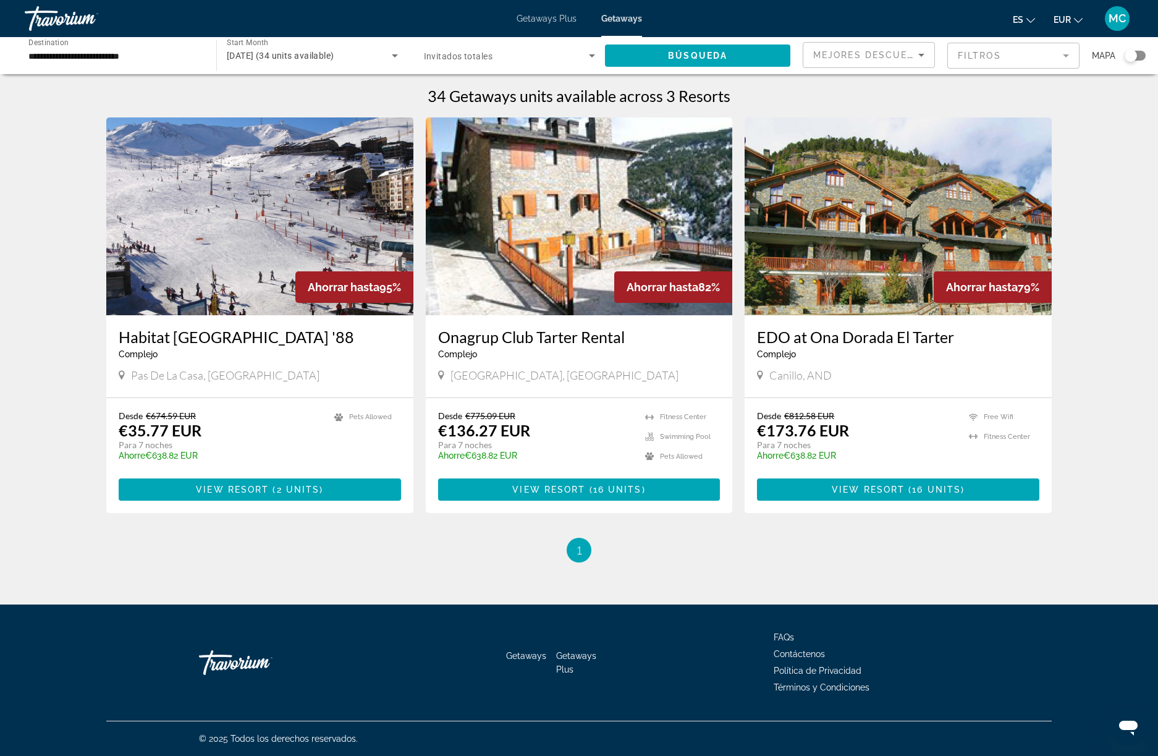
click at [494, 287] on img "Main content" at bounding box center [579, 216] width 307 height 198
click at [829, 287] on img "Main content" at bounding box center [898, 216] width 307 height 198
click at [97, 56] on input "**********" at bounding box center [114, 56] width 172 height 15
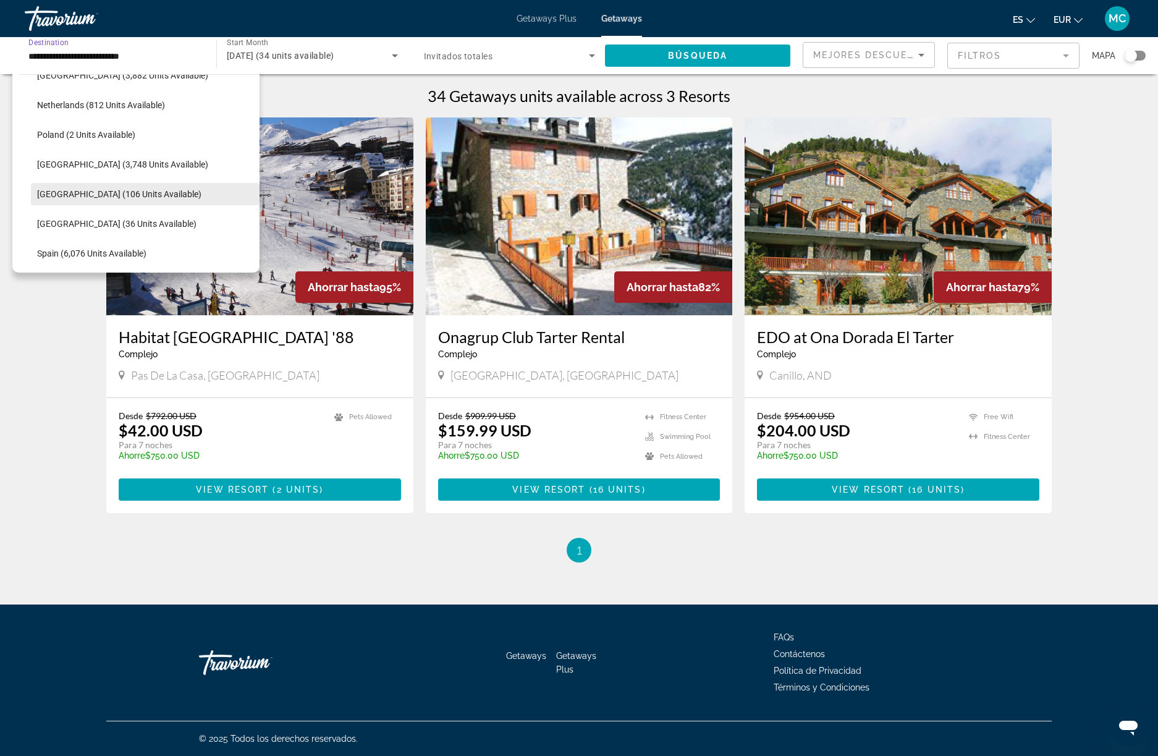
scroll to position [531, 0]
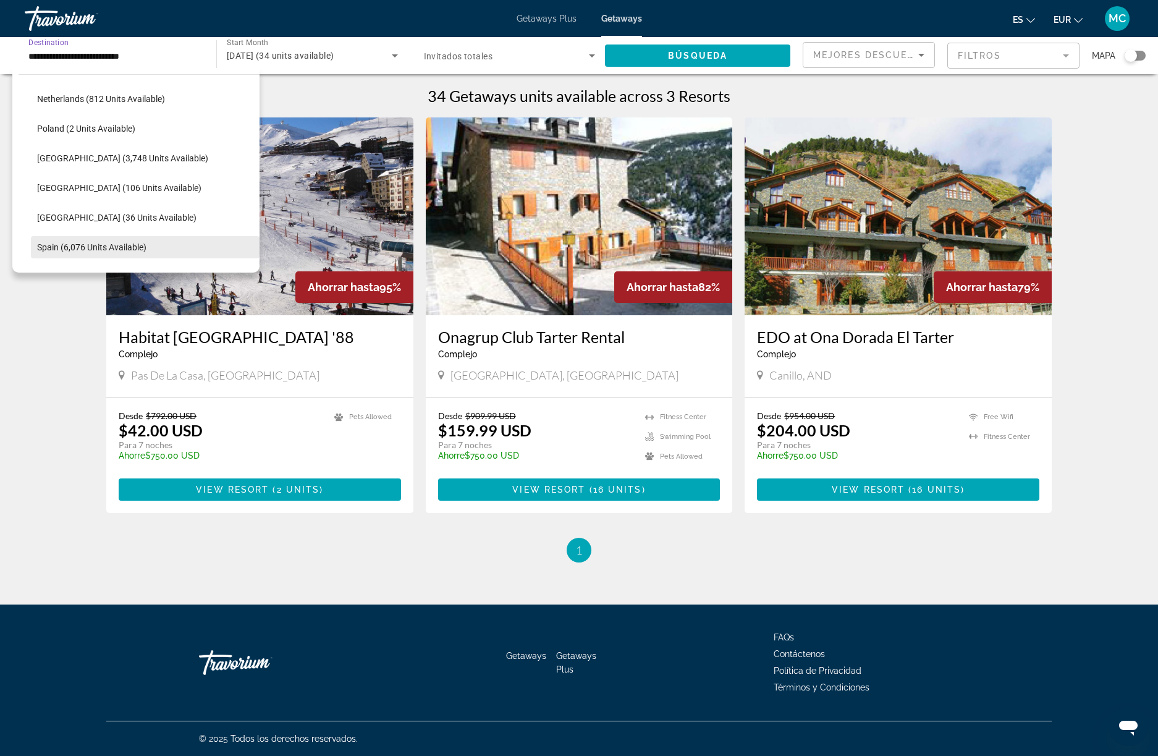
click at [129, 243] on span "Spain (6,076 units available)" at bounding box center [91, 247] width 109 height 10
type input "**********"
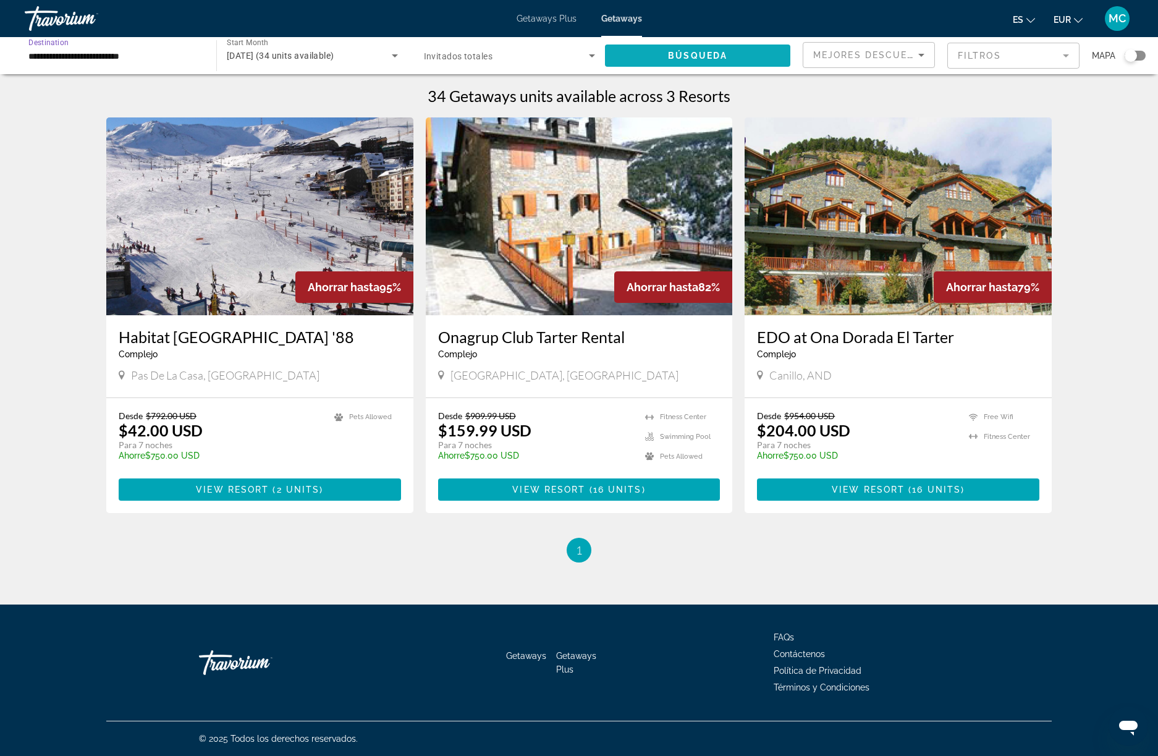
click at [705, 56] on span "Búsqueda" at bounding box center [697, 56] width 59 height 10
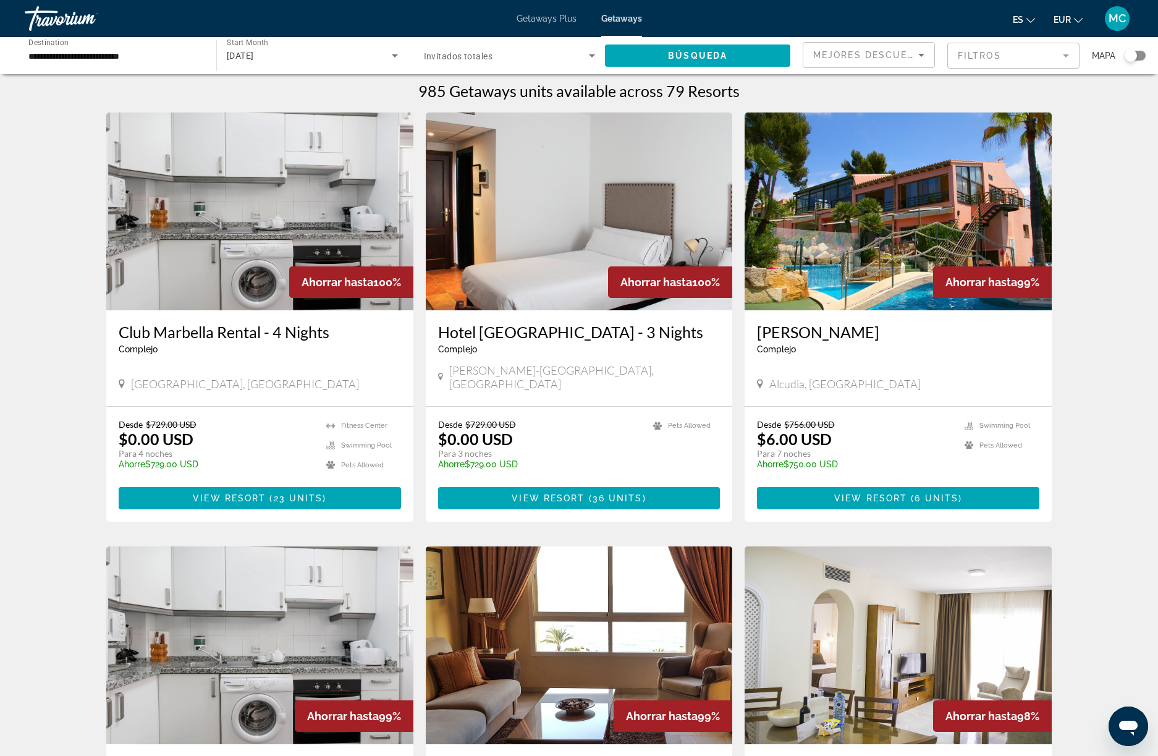
scroll to position [7, 0]
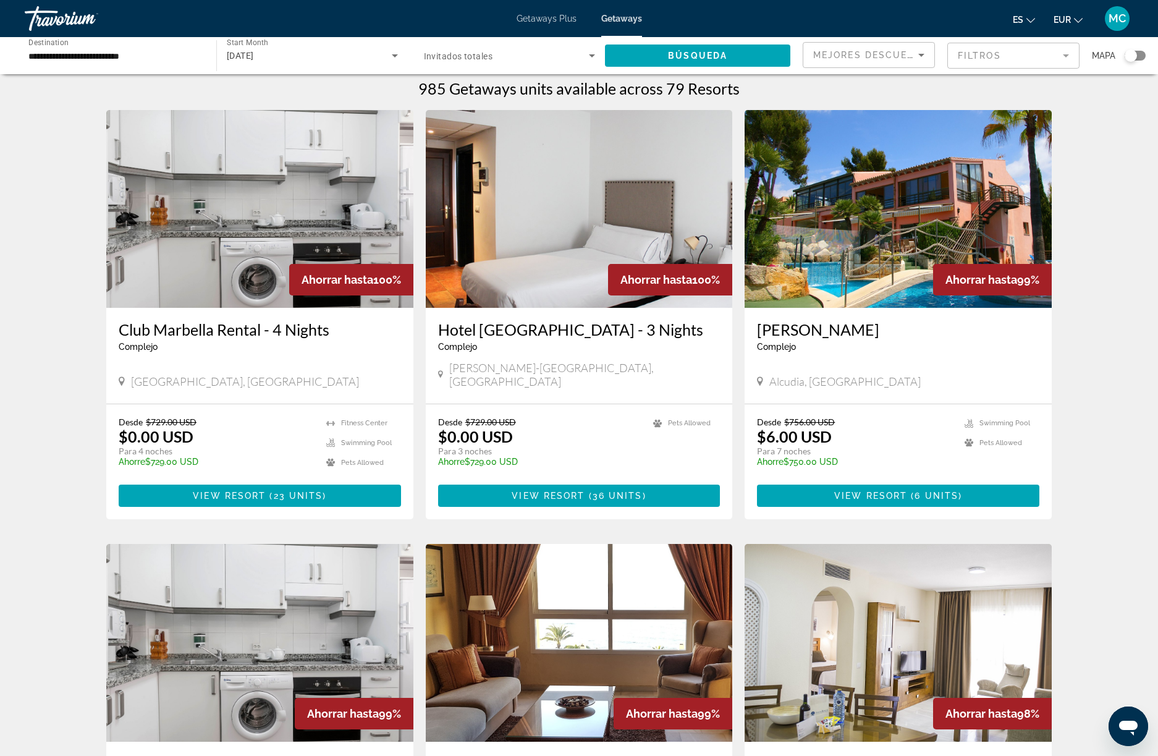
click at [870, 278] on img "Main content" at bounding box center [898, 209] width 307 height 198
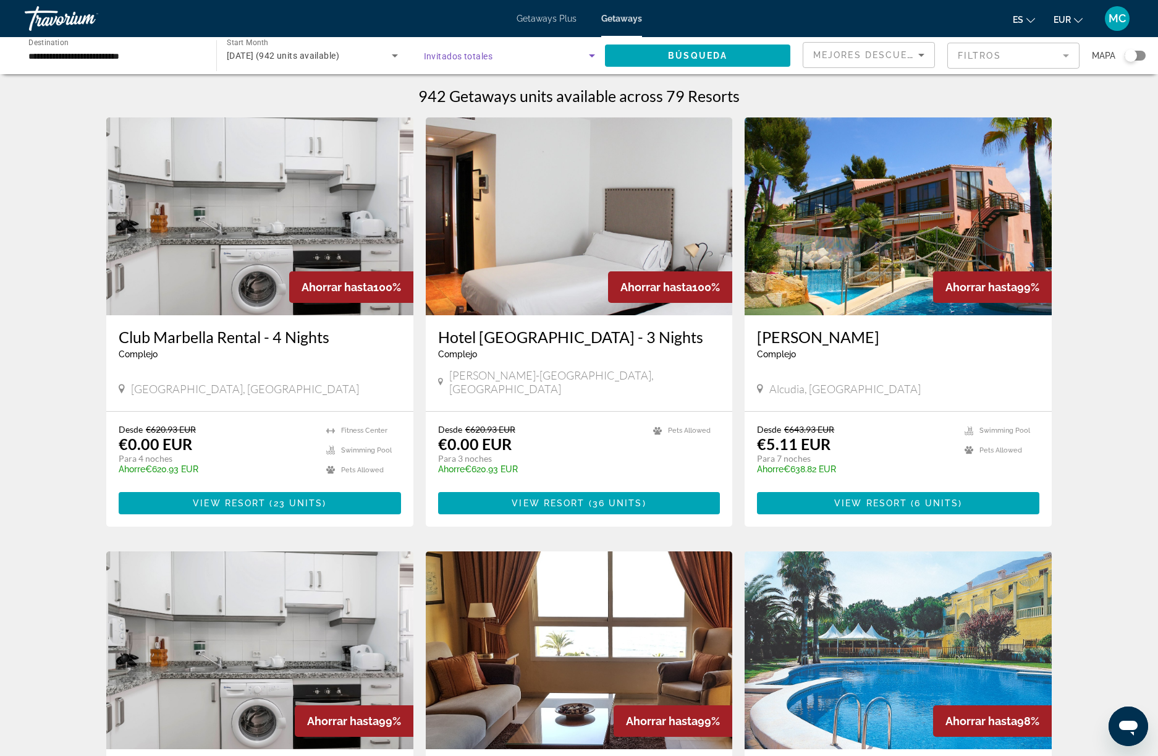
click at [583, 61] on span "Search widget" at bounding box center [507, 55] width 166 height 15
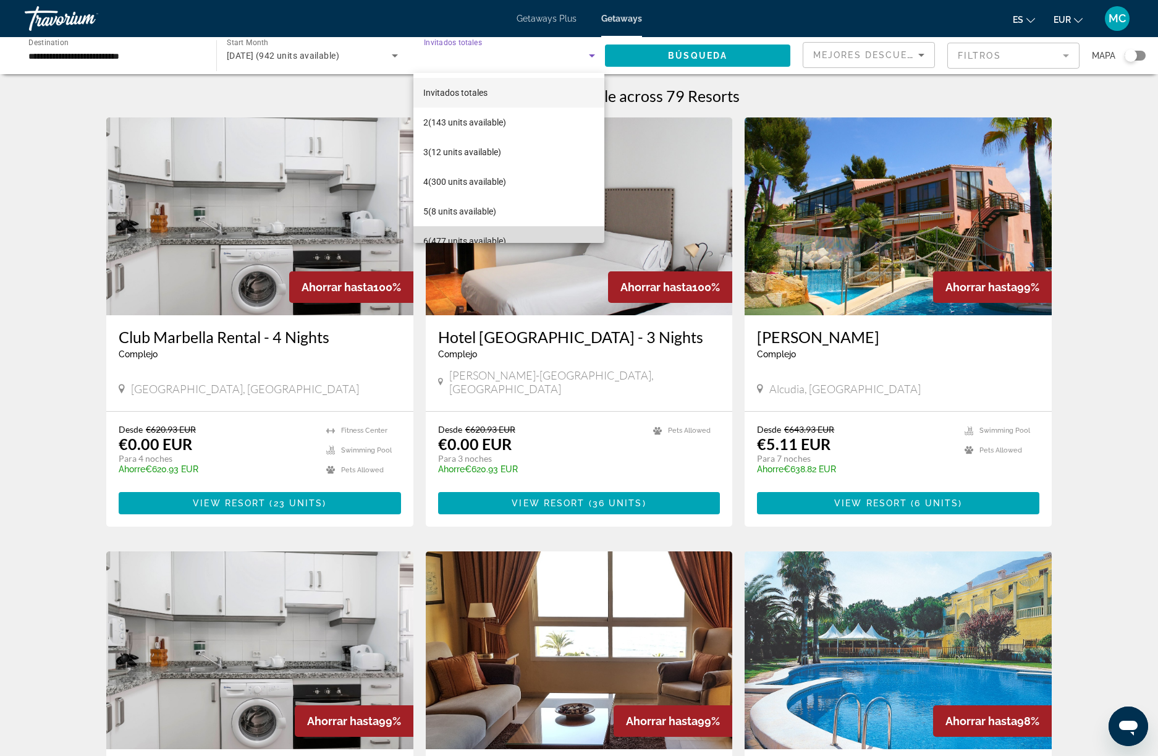
click at [517, 237] on mat-option "6 (477 units available)" at bounding box center [508, 241] width 191 height 30
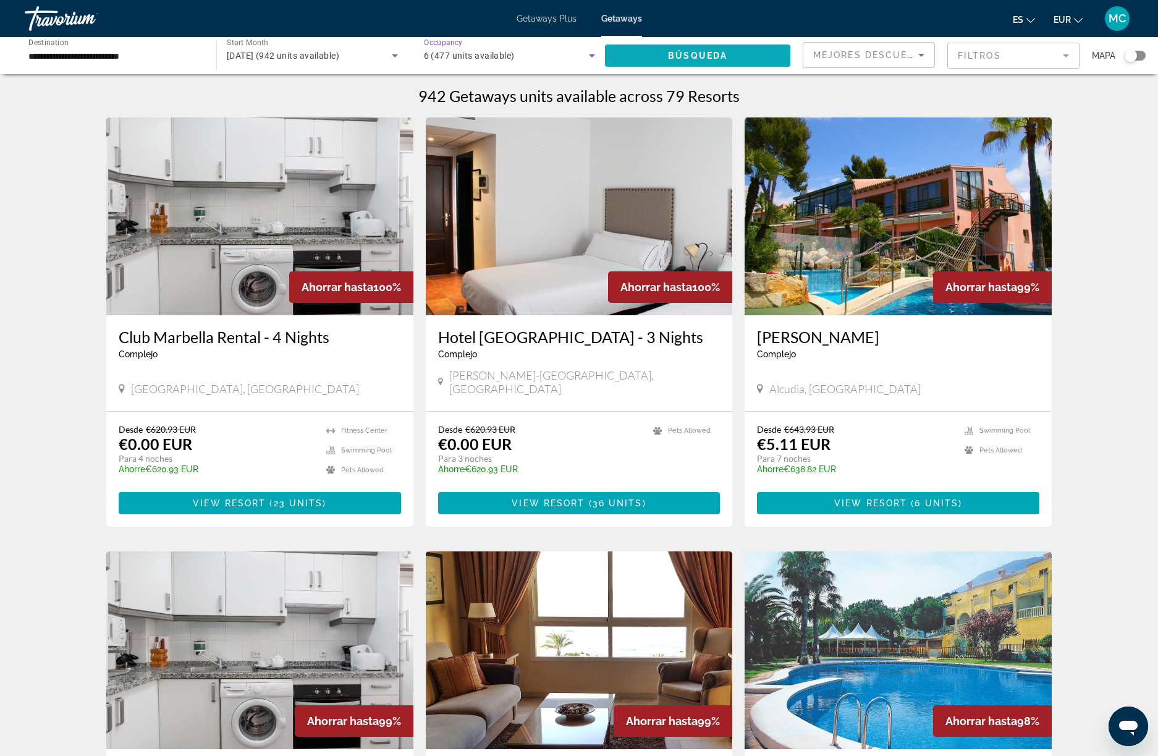
click at [673, 57] on span "Búsqueda" at bounding box center [697, 56] width 59 height 10
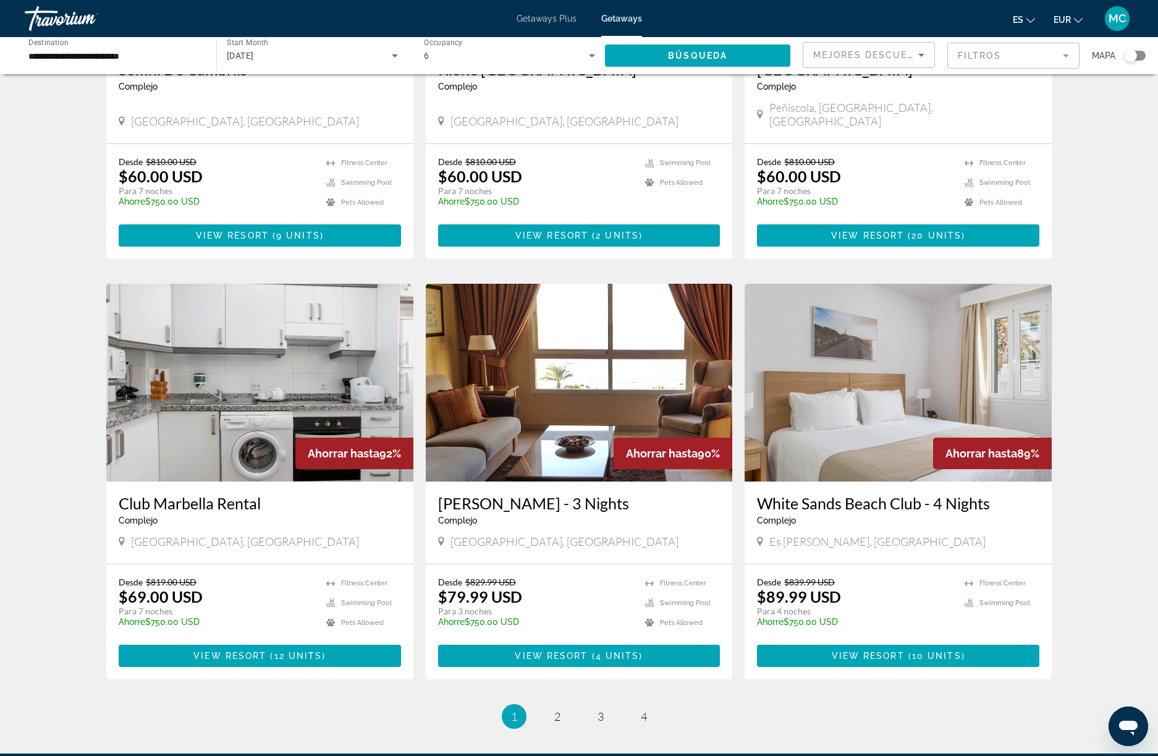
scroll to position [1132, 0]
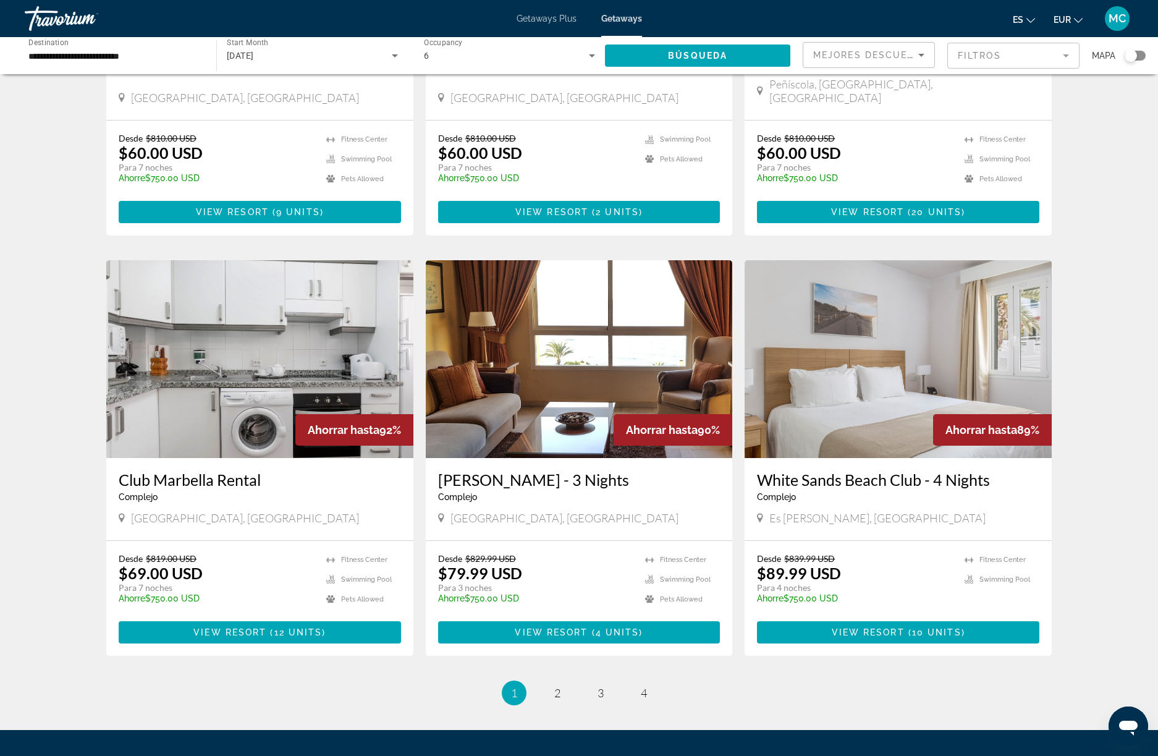
click at [205, 339] on img "Main content" at bounding box center [259, 359] width 307 height 198
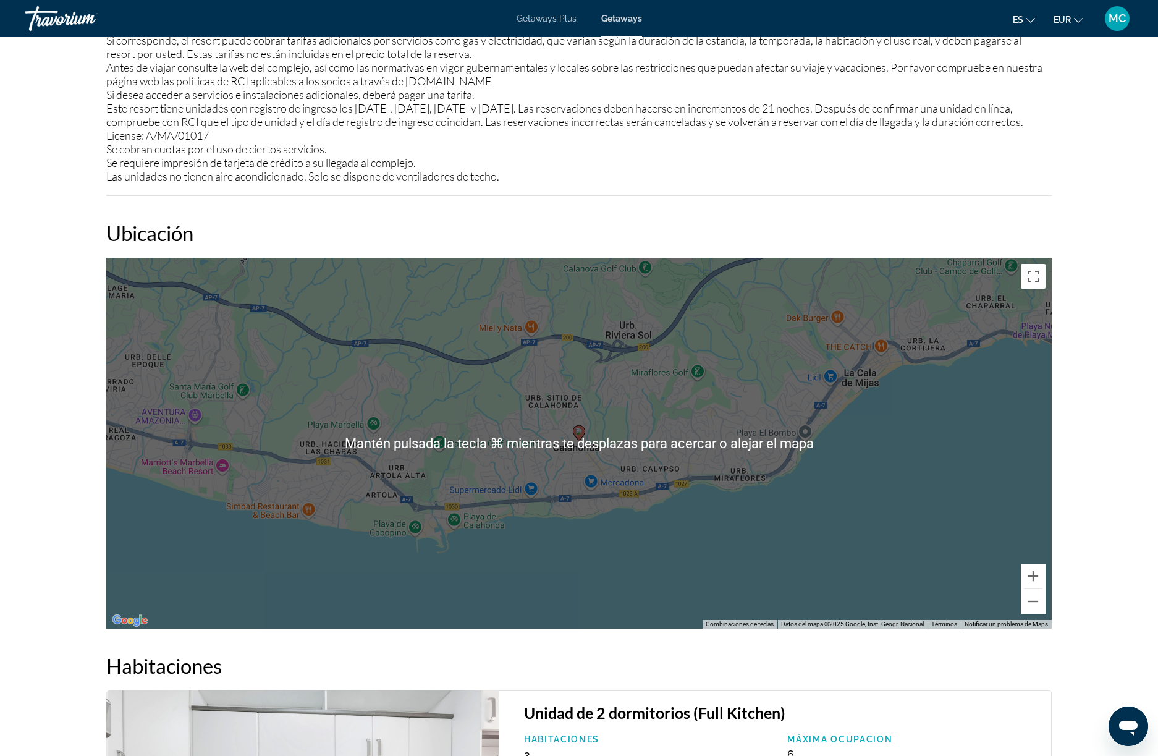
scroll to position [1528, 0]
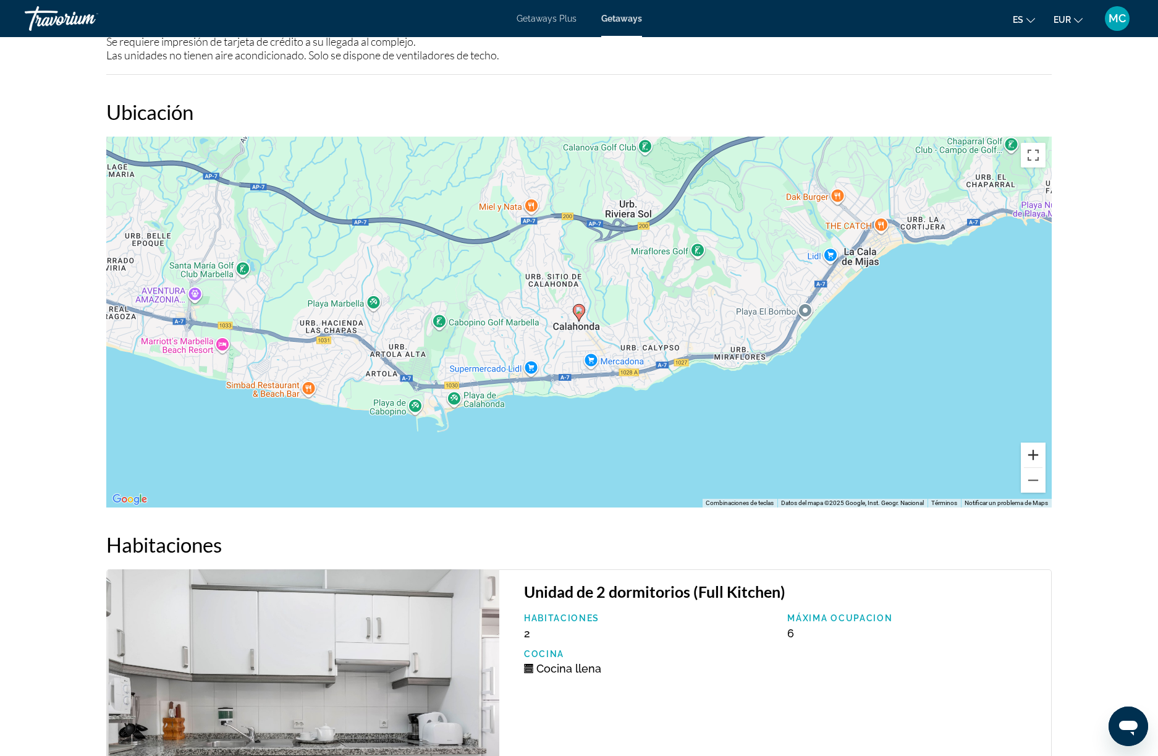
click at [1028, 455] on button "Ampliar" at bounding box center [1033, 455] width 25 height 25
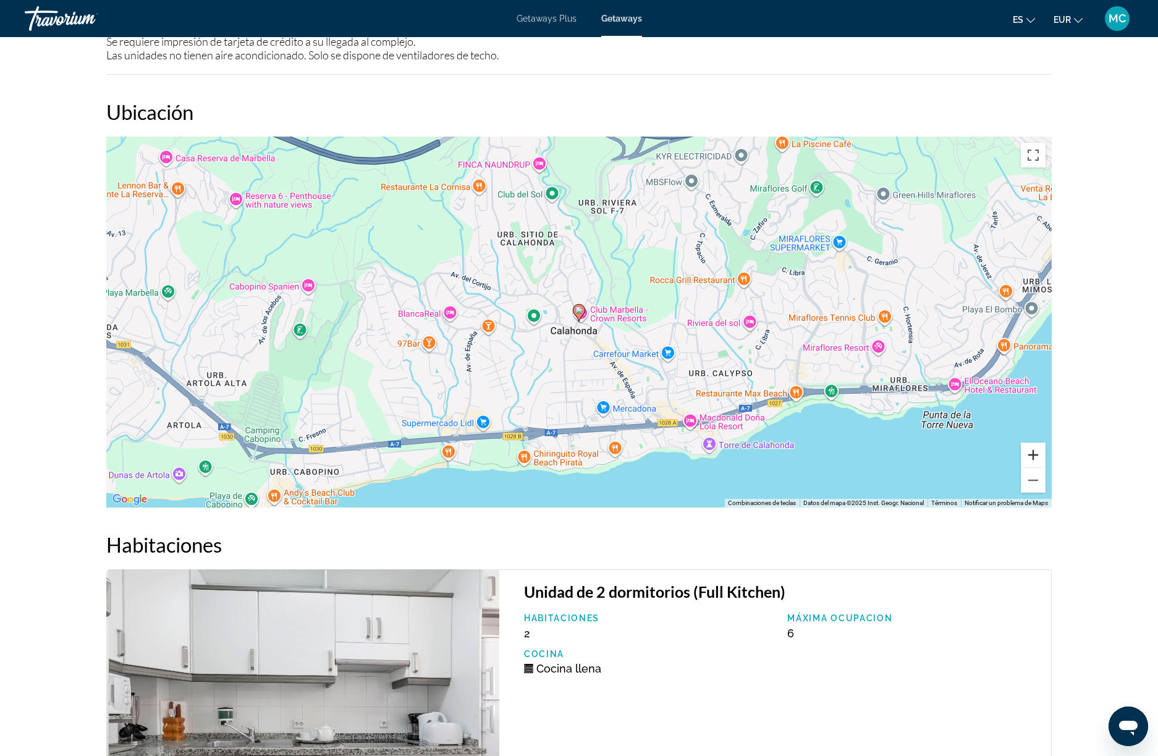
click at [1028, 455] on button "Ampliar" at bounding box center [1033, 455] width 25 height 25
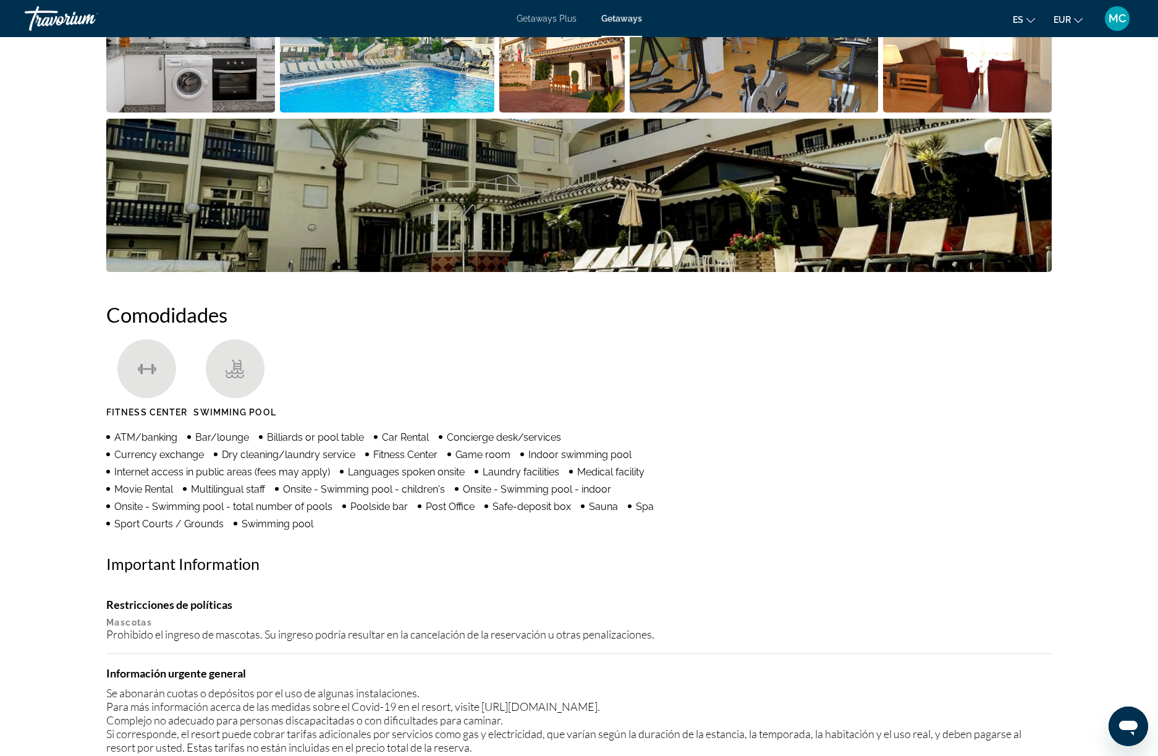
scroll to position [483, 0]
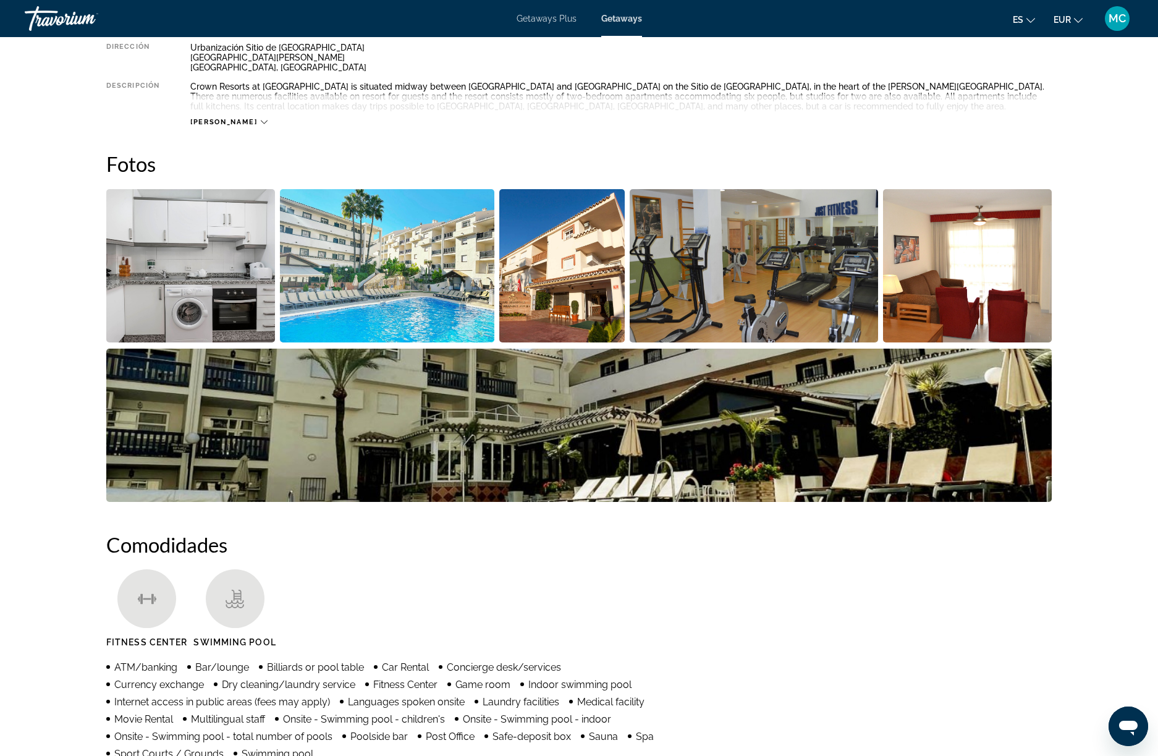
click at [216, 324] on img "Open full-screen image slider" at bounding box center [190, 265] width 169 height 153
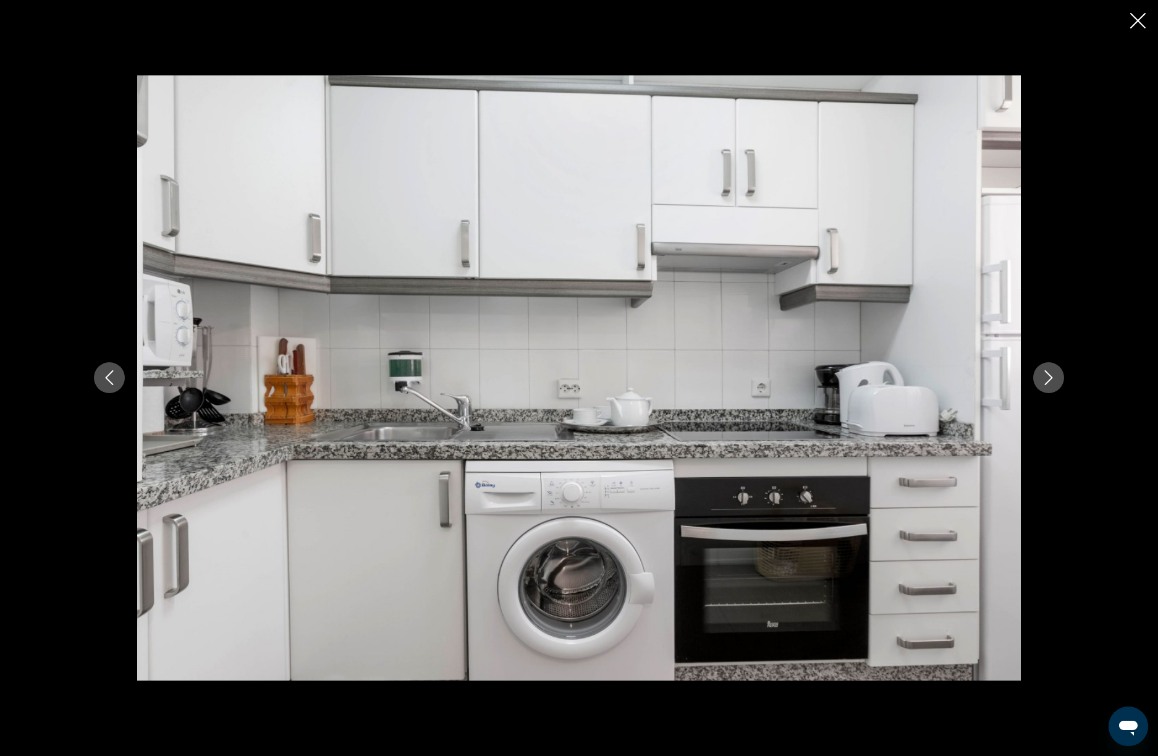
click at [1058, 383] on button "Next image" at bounding box center [1048, 377] width 31 height 31
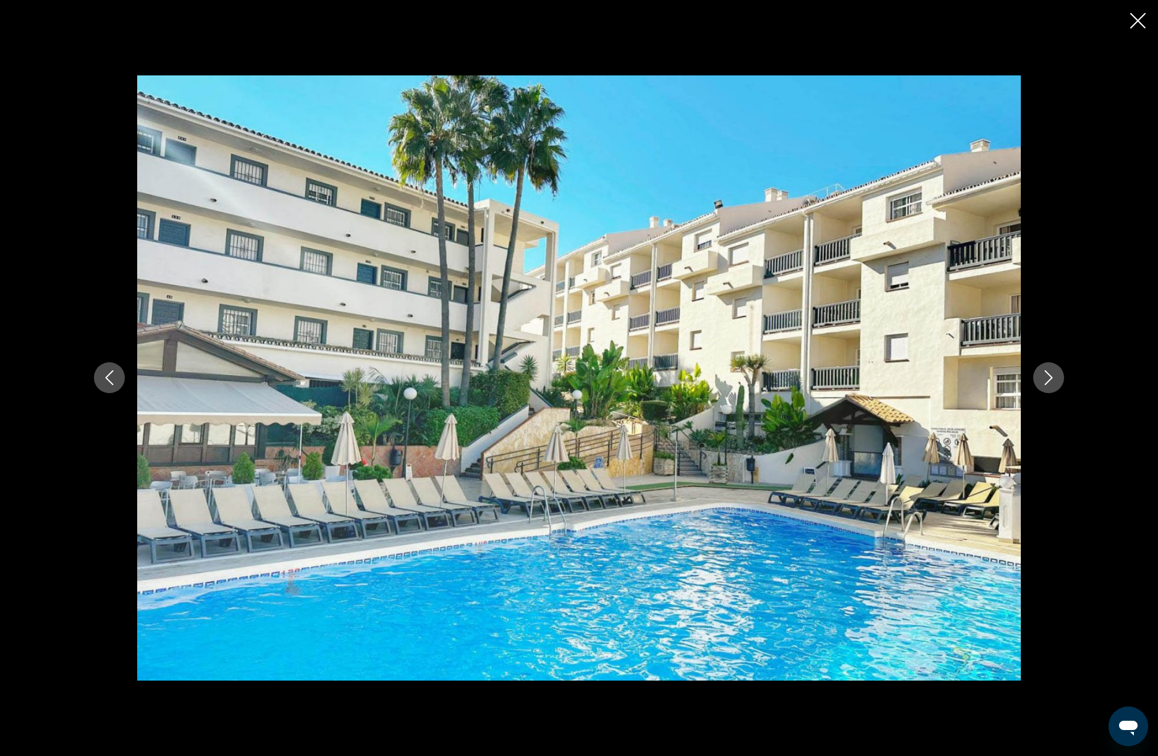
click at [1058, 383] on button "Next image" at bounding box center [1048, 377] width 31 height 31
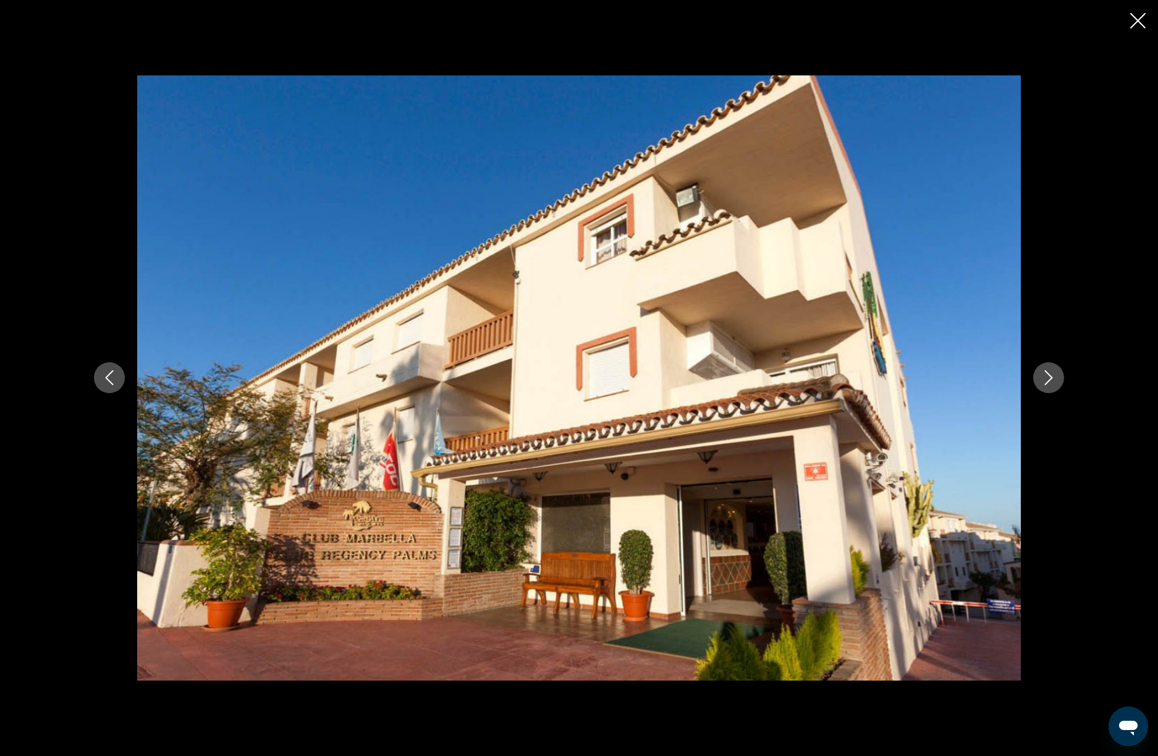
click at [1058, 383] on button "Next image" at bounding box center [1048, 377] width 31 height 31
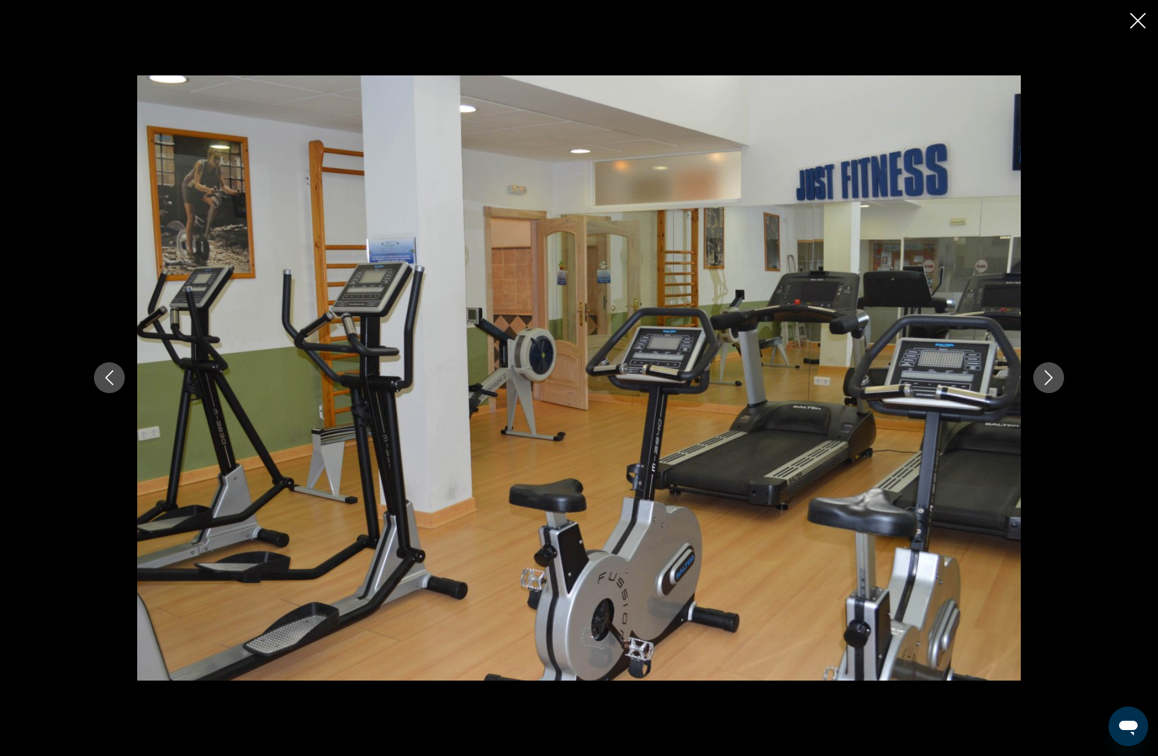
click at [1058, 383] on button "Next image" at bounding box center [1048, 377] width 31 height 31
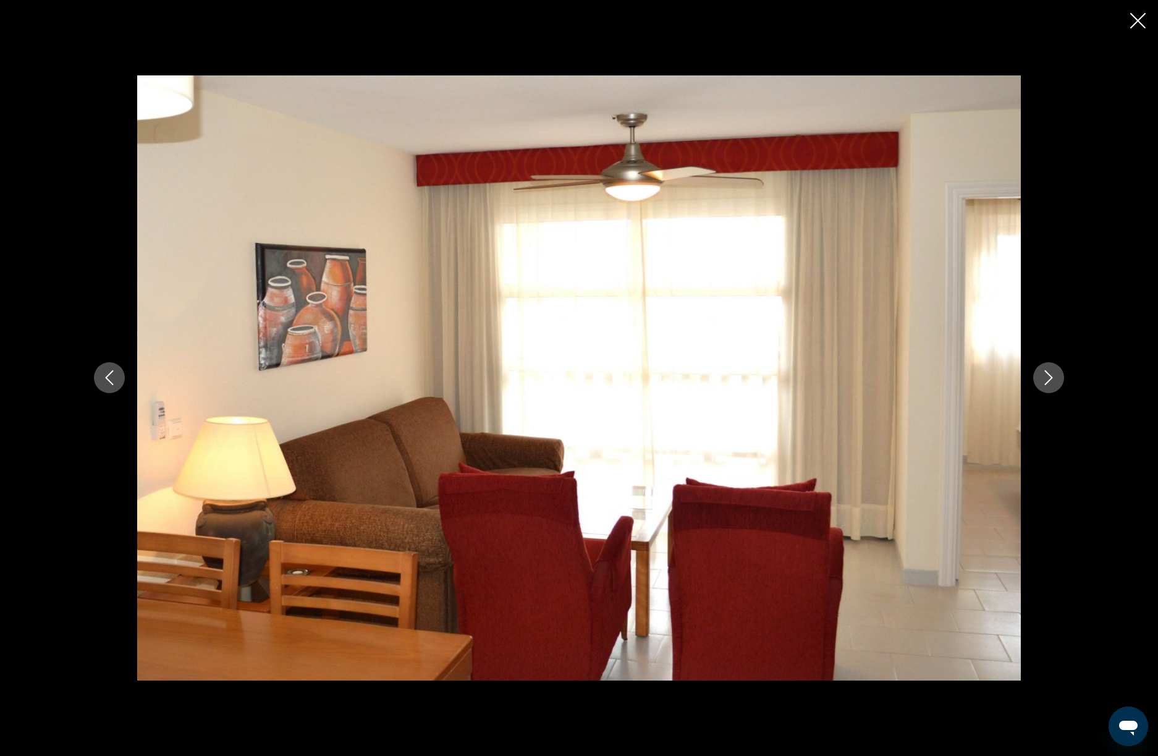
click at [1058, 383] on button "Next image" at bounding box center [1048, 377] width 31 height 31
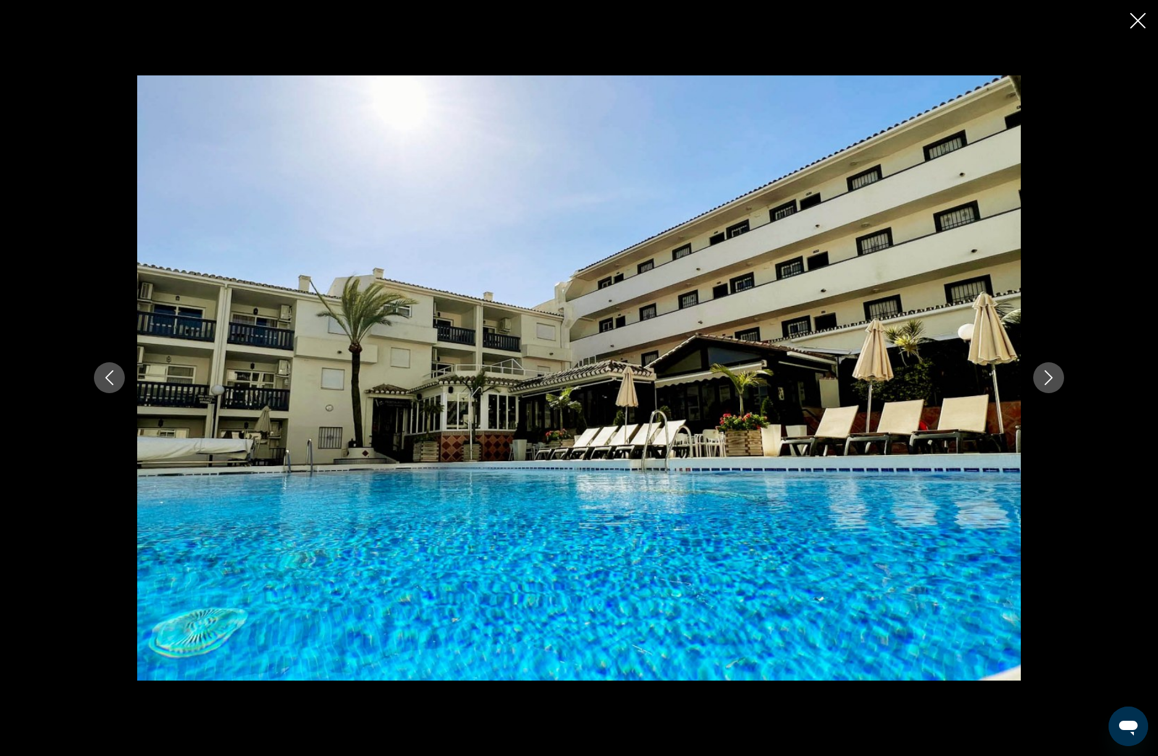
click at [1058, 383] on button "Next image" at bounding box center [1048, 377] width 31 height 31
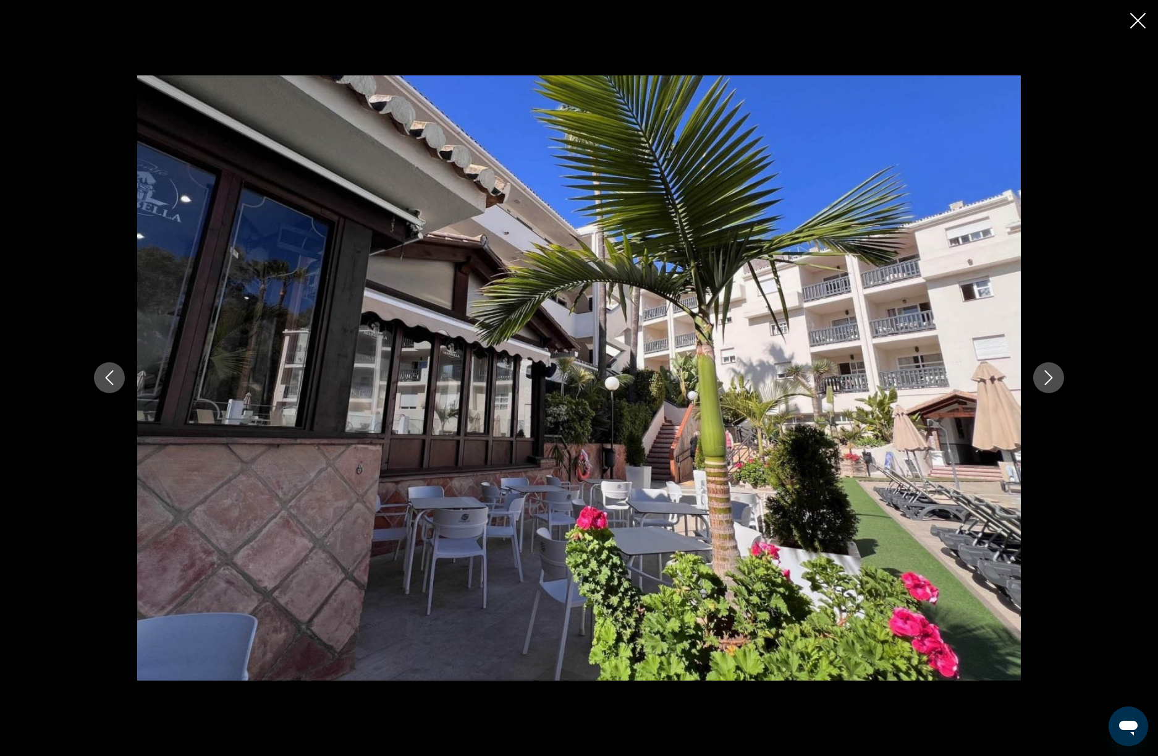
click at [1058, 383] on button "Next image" at bounding box center [1048, 377] width 31 height 31
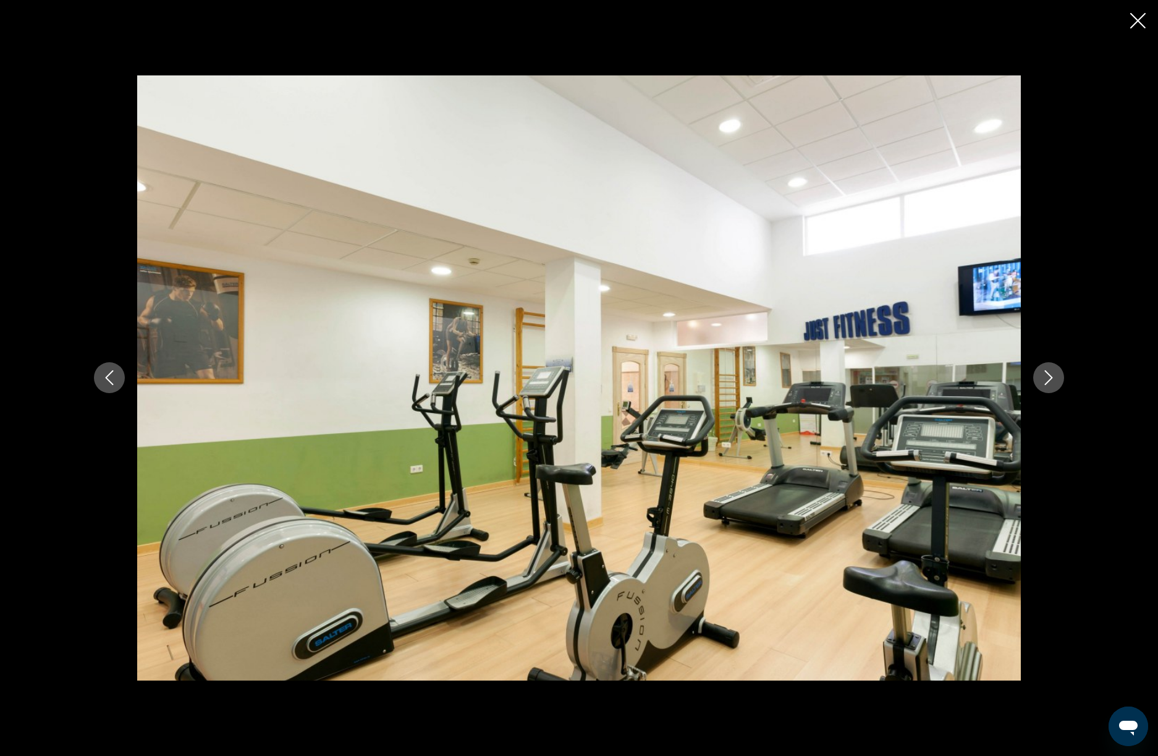
click at [1058, 383] on button "Next image" at bounding box center [1048, 377] width 31 height 31
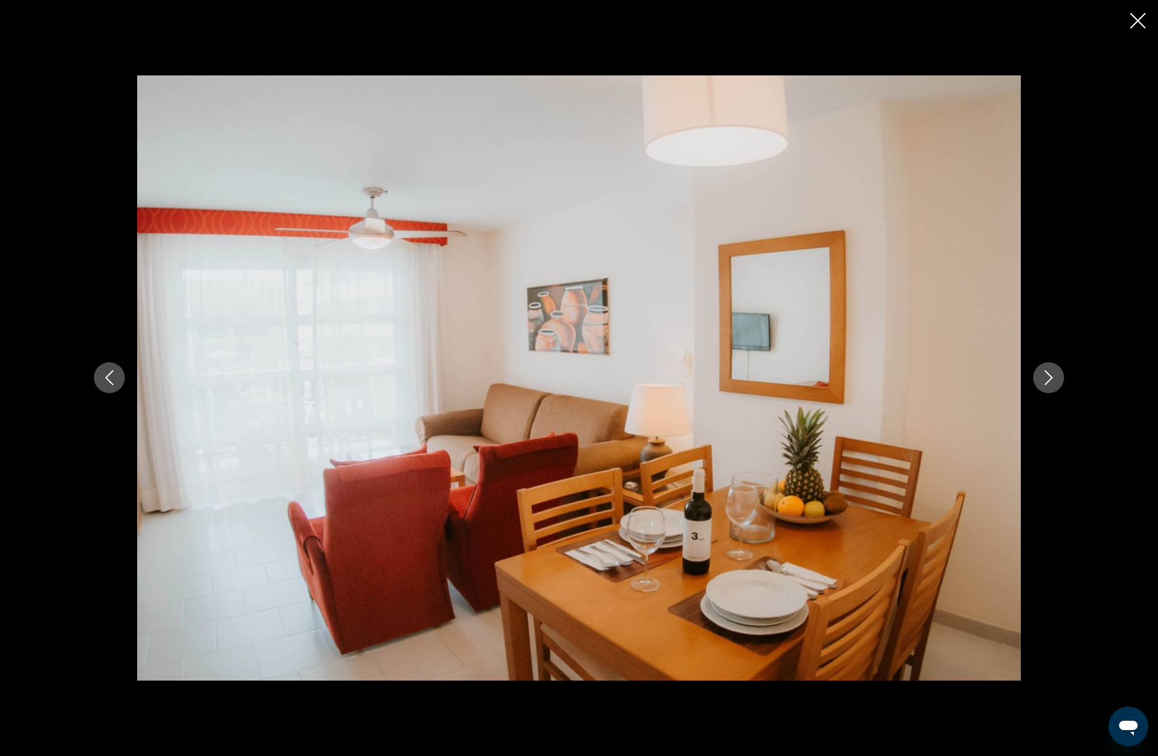
click at [1058, 383] on button "Next image" at bounding box center [1048, 377] width 31 height 31
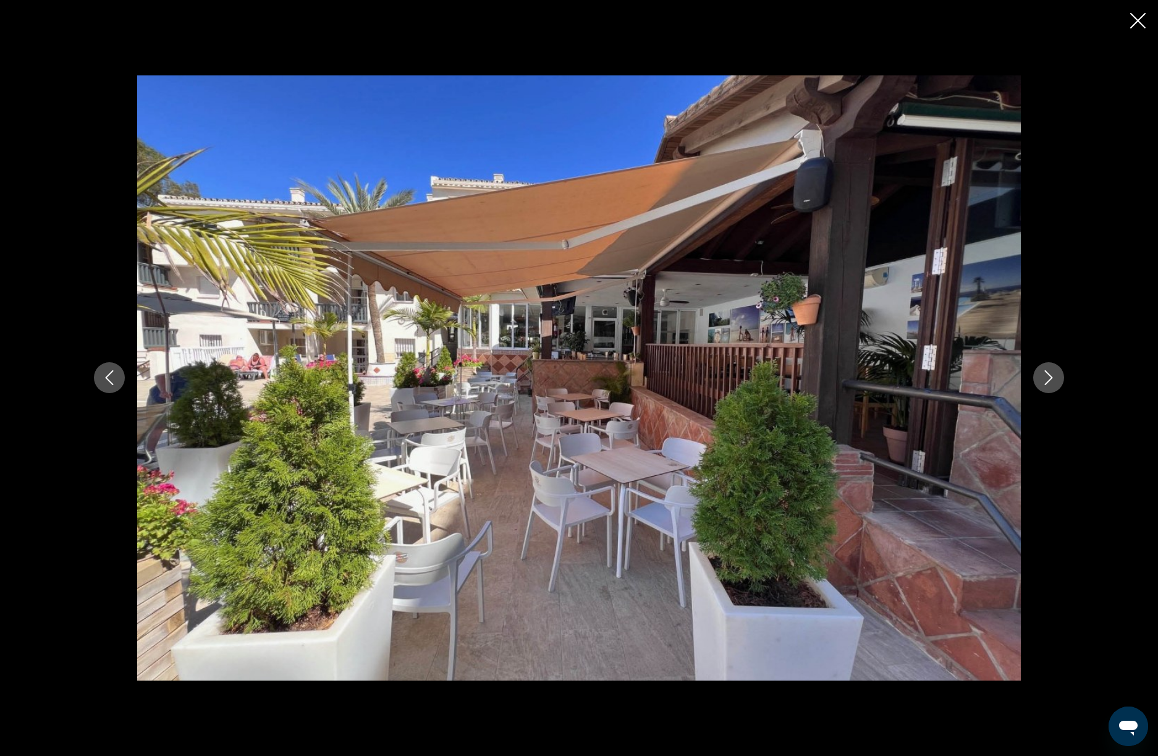
click at [1058, 383] on button "Next image" at bounding box center [1048, 377] width 31 height 31
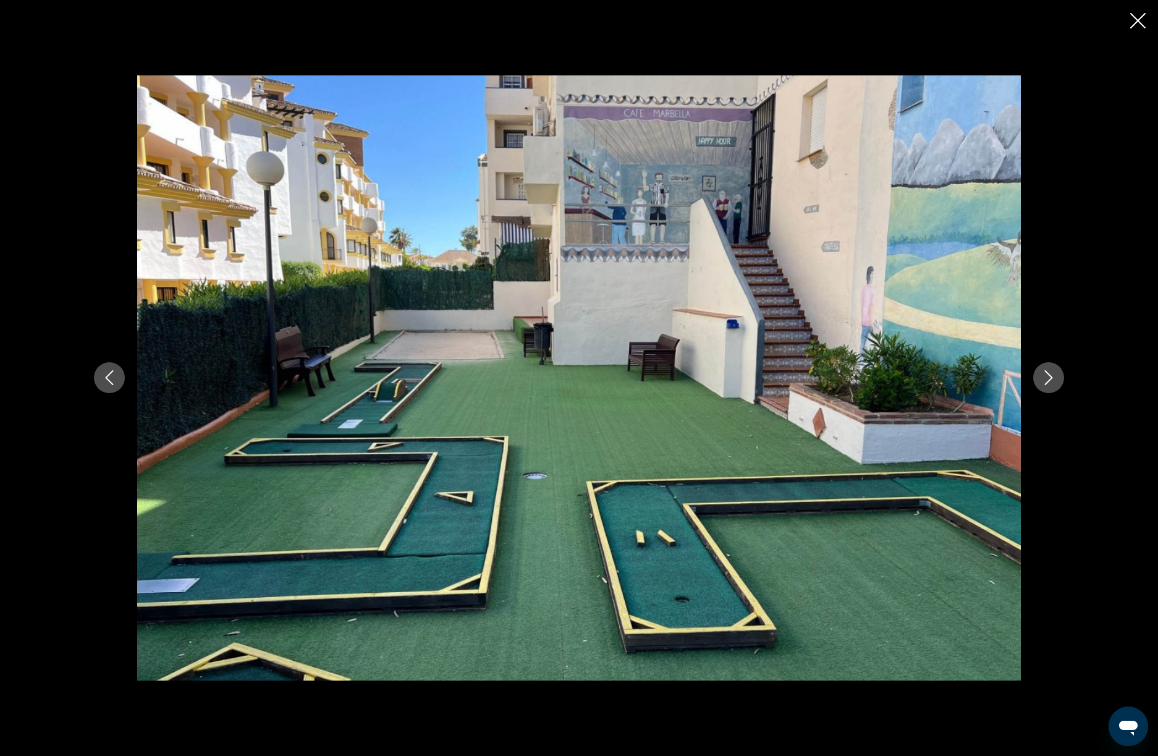
click at [1058, 383] on button "Next image" at bounding box center [1048, 377] width 31 height 31
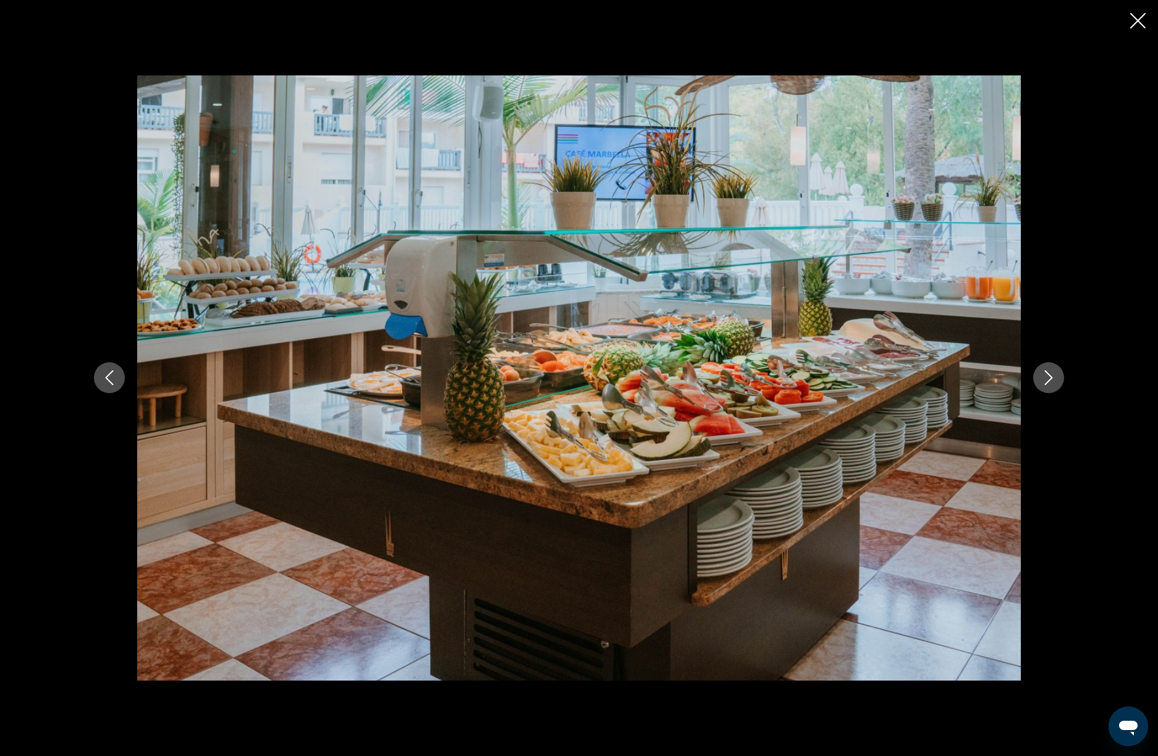
click at [1058, 383] on button "Next image" at bounding box center [1048, 377] width 31 height 31
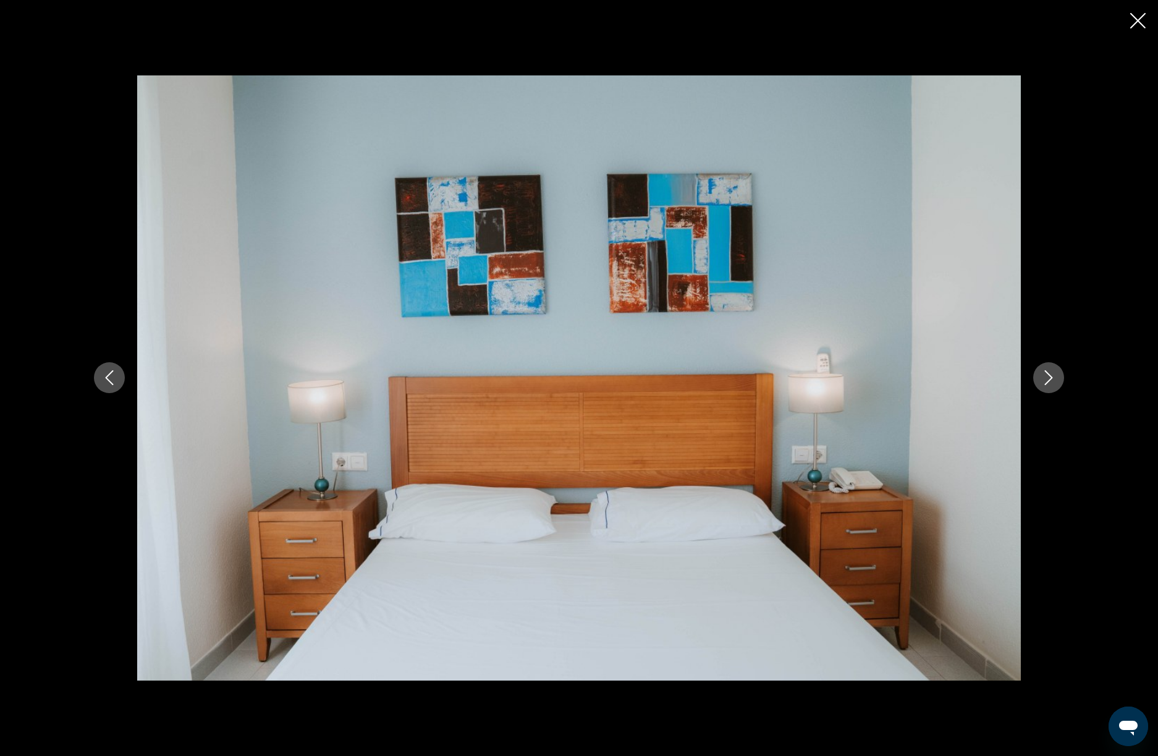
click at [1058, 383] on button "Next image" at bounding box center [1048, 377] width 31 height 31
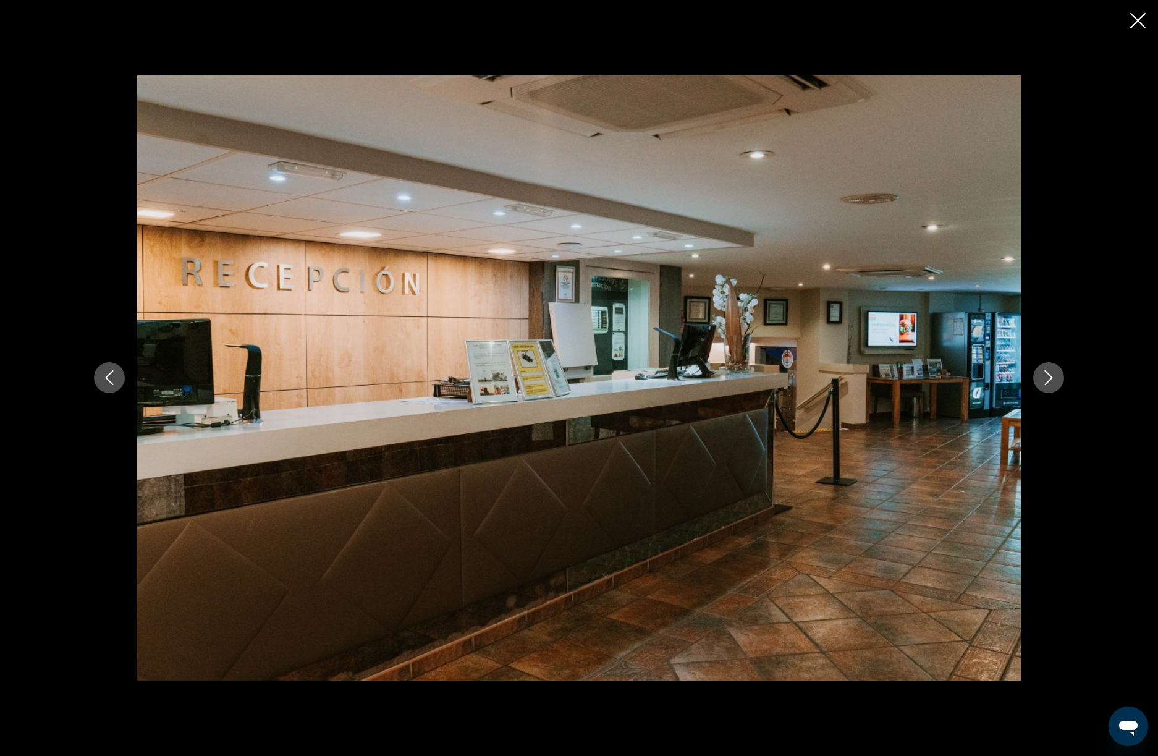
click at [1137, 17] on icon "Close slideshow" at bounding box center [1137, 20] width 15 height 15
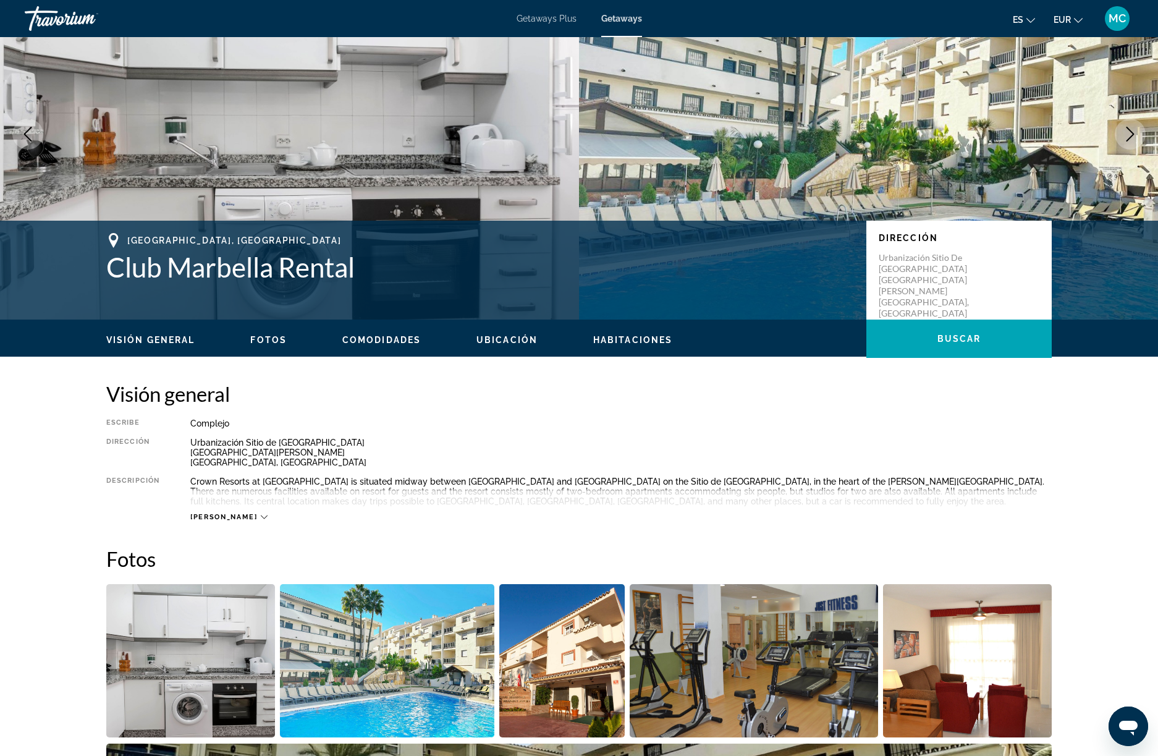
scroll to position [0, 0]
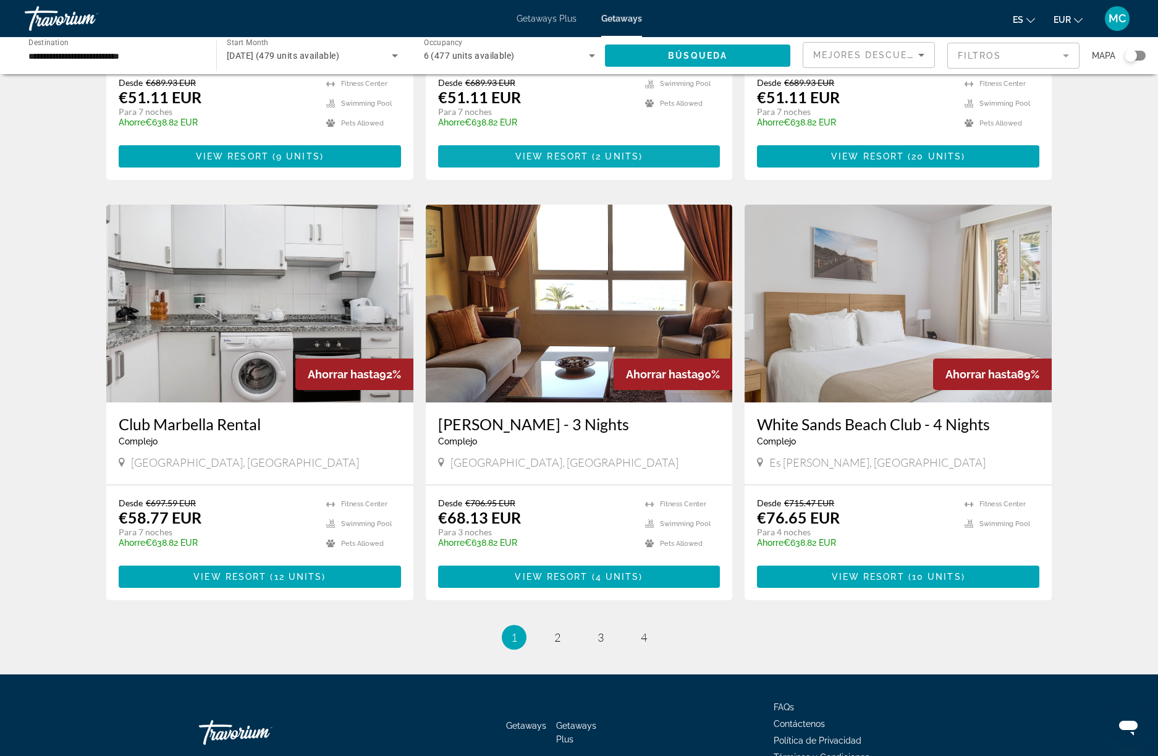
scroll to position [1244, 0]
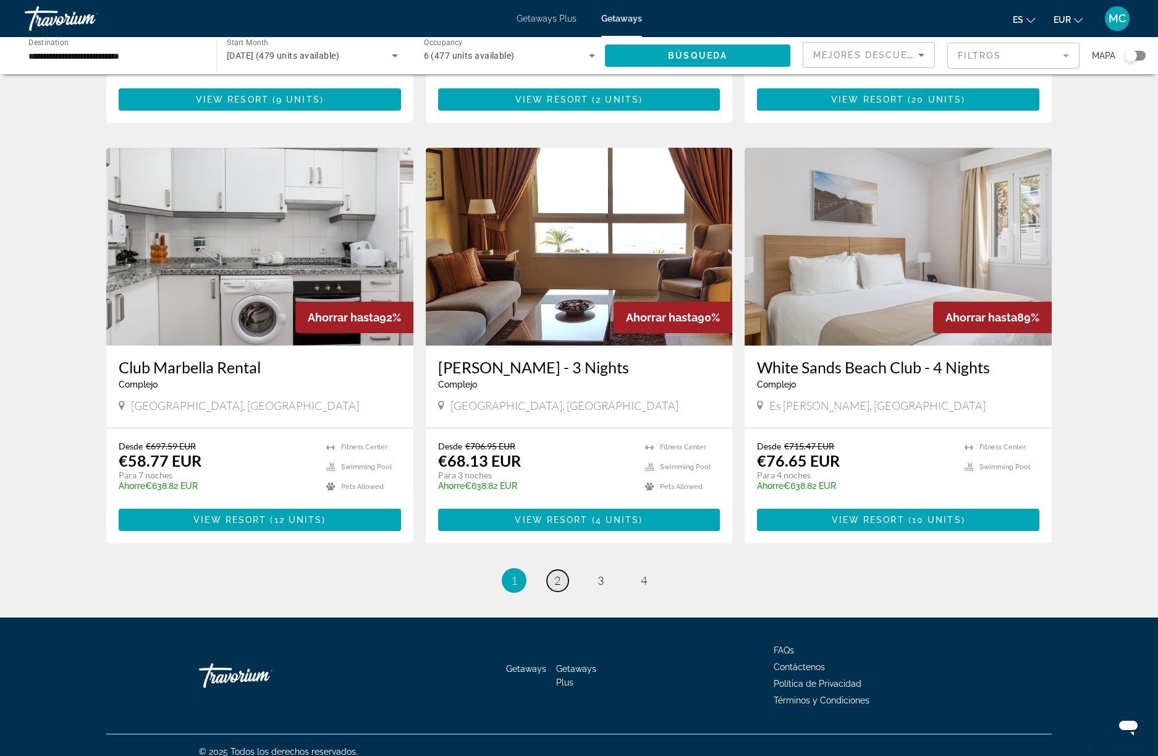
click at [557, 574] on span "2" at bounding box center [557, 581] width 6 height 14
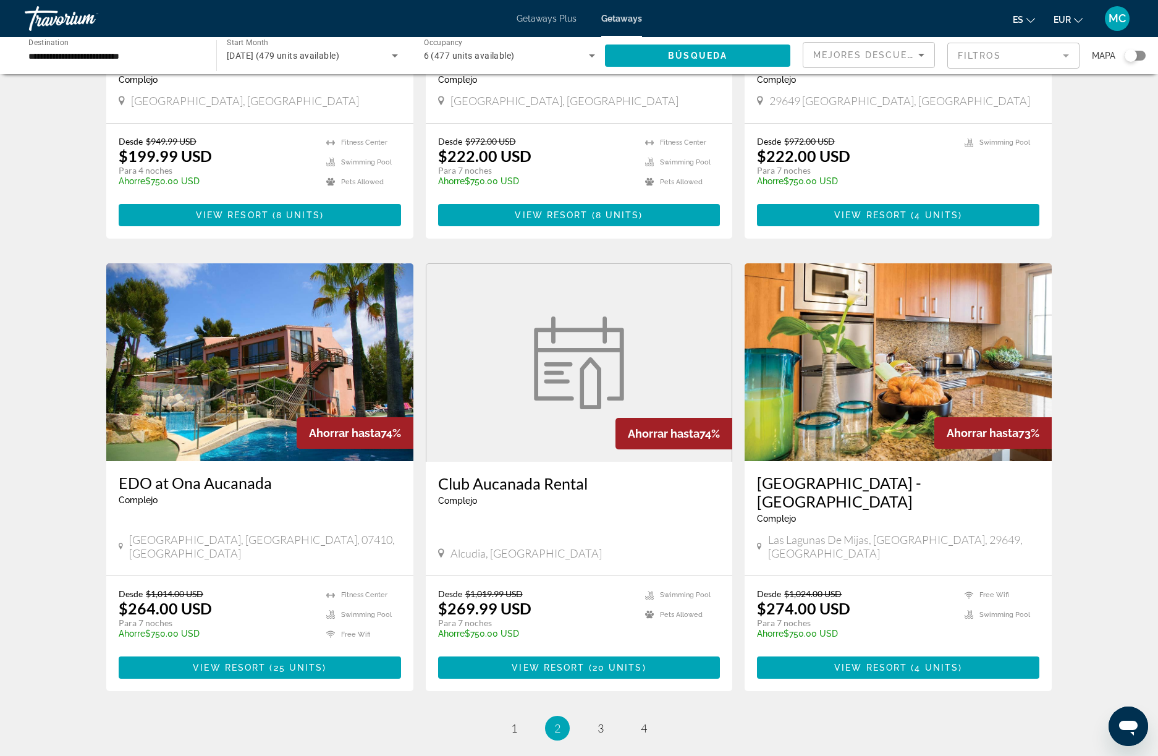
scroll to position [1231, 0]
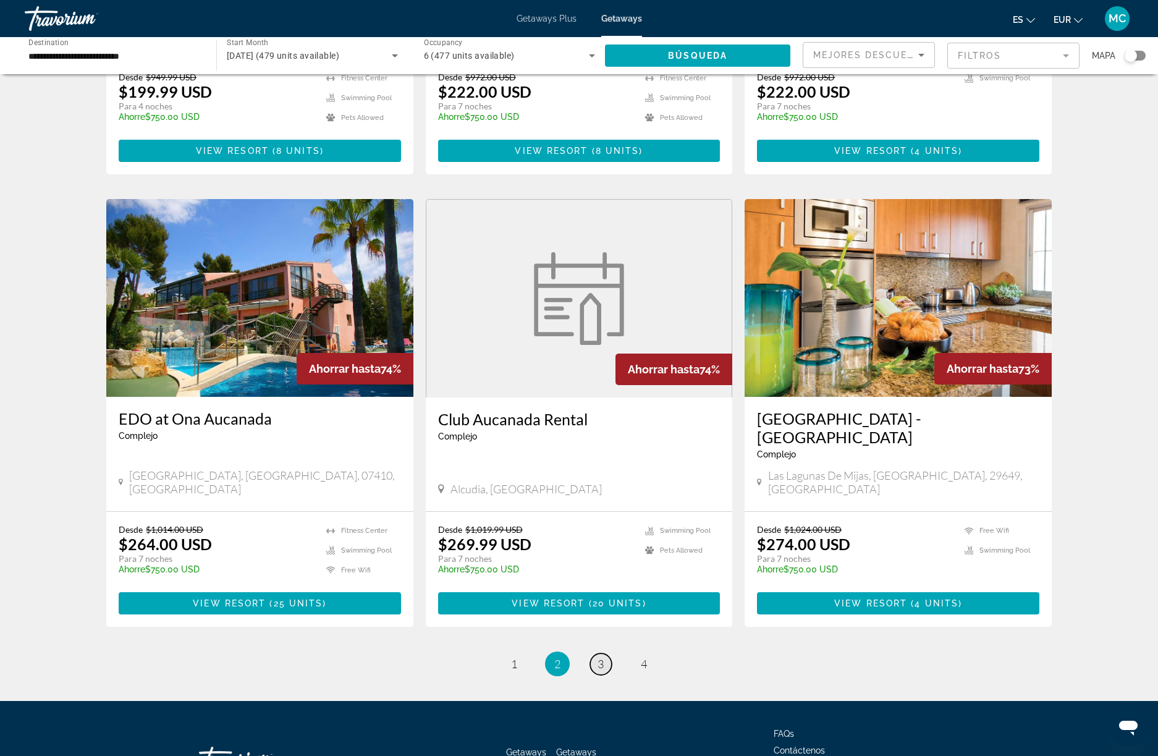
click at [596, 653] on link "page 3" at bounding box center [601, 664] width 22 height 22
